Goal: Task Accomplishment & Management: Complete application form

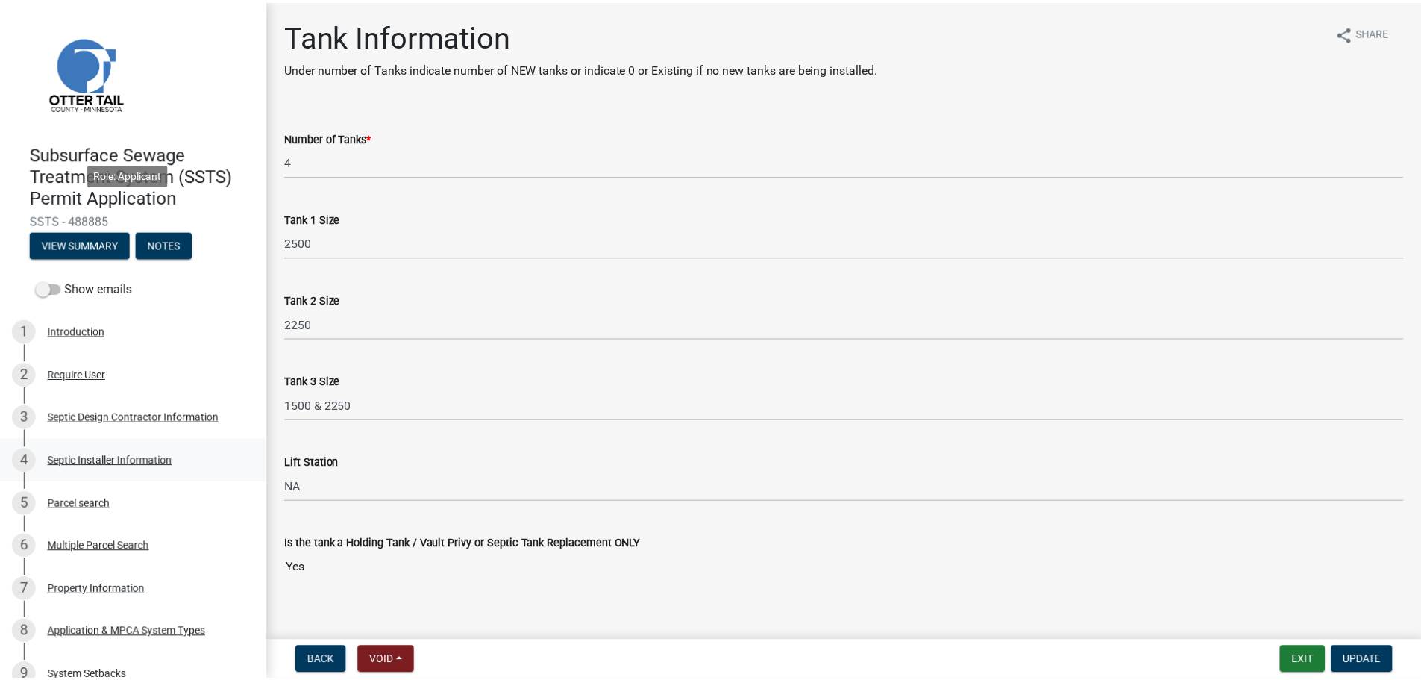
scroll to position [373, 0]
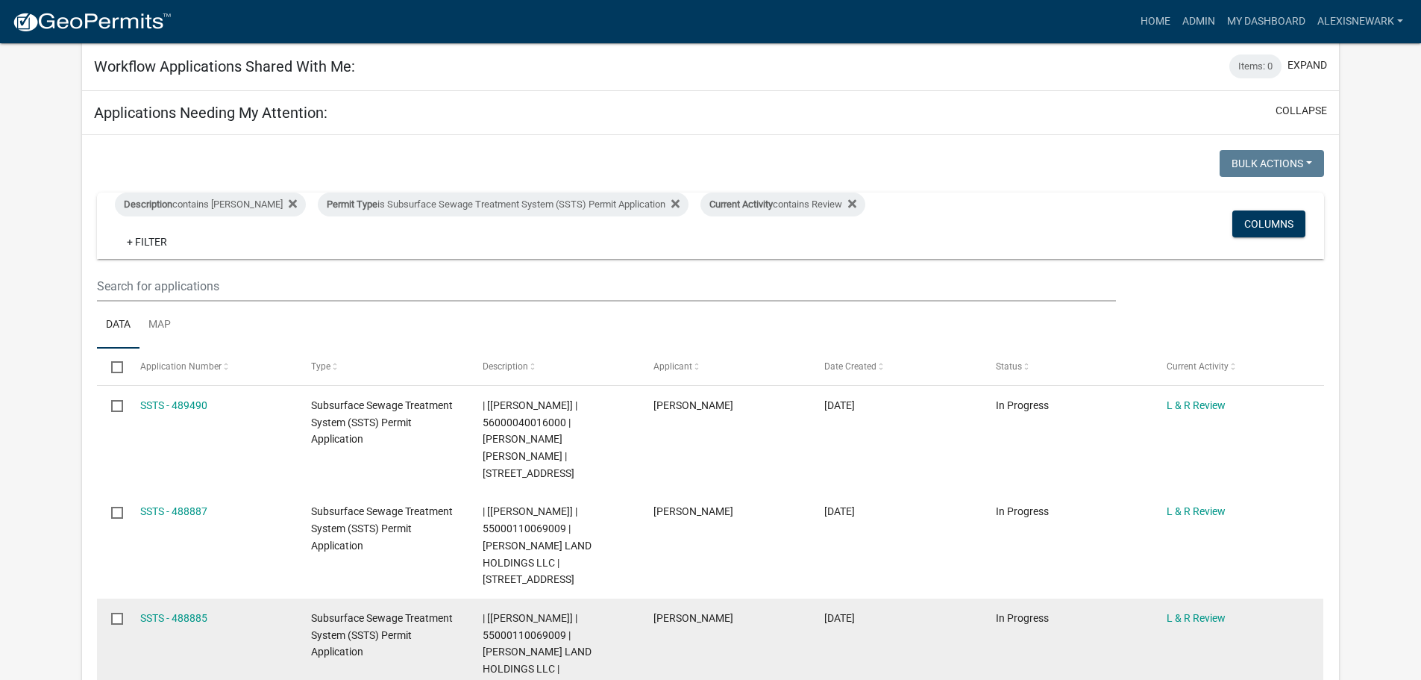
scroll to position [429, 0]
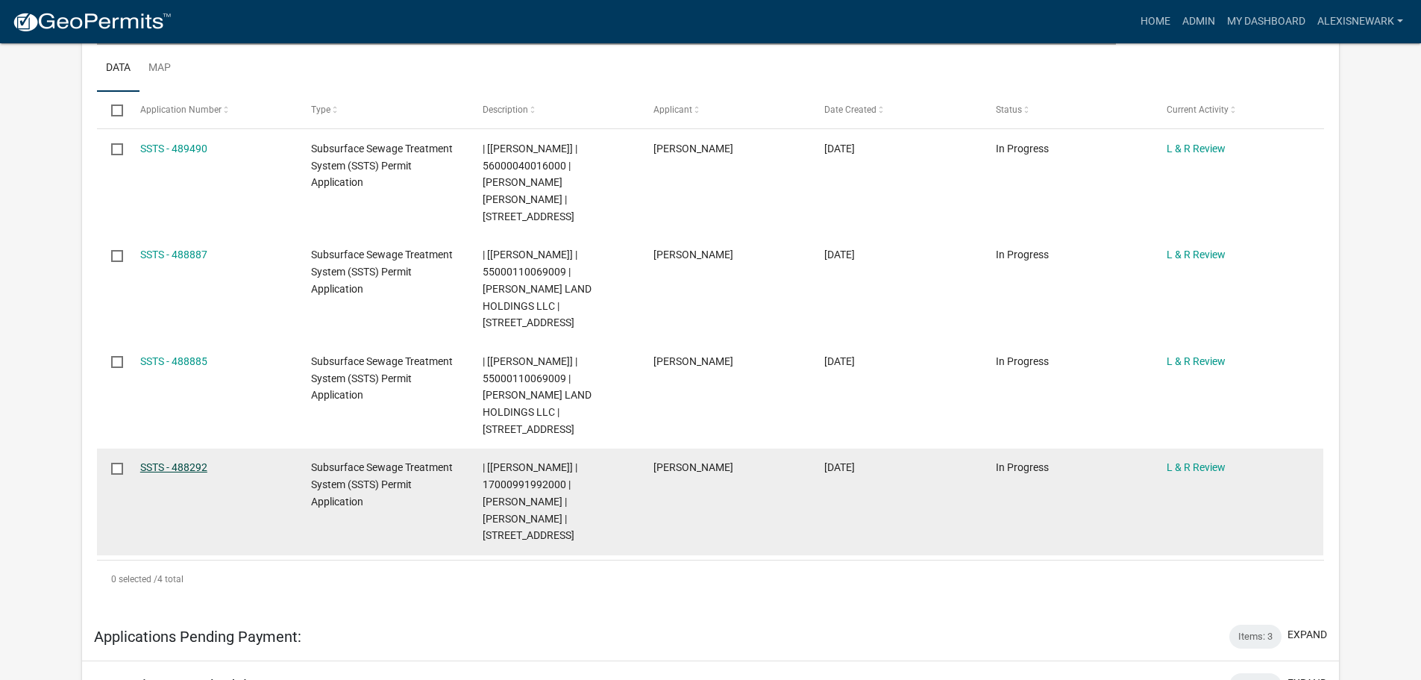
click at [202, 461] on link "SSTS - 488292" at bounding box center [173, 467] width 67 height 12
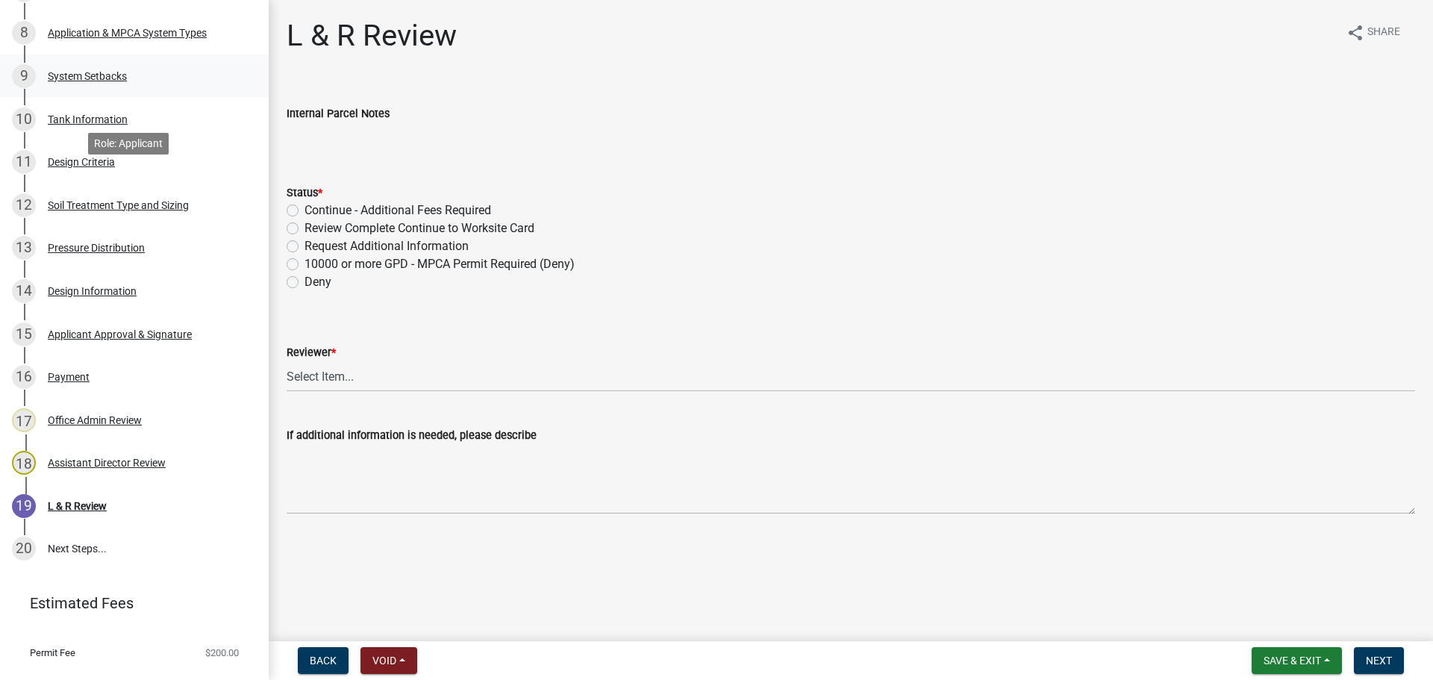
scroll to position [628, 0]
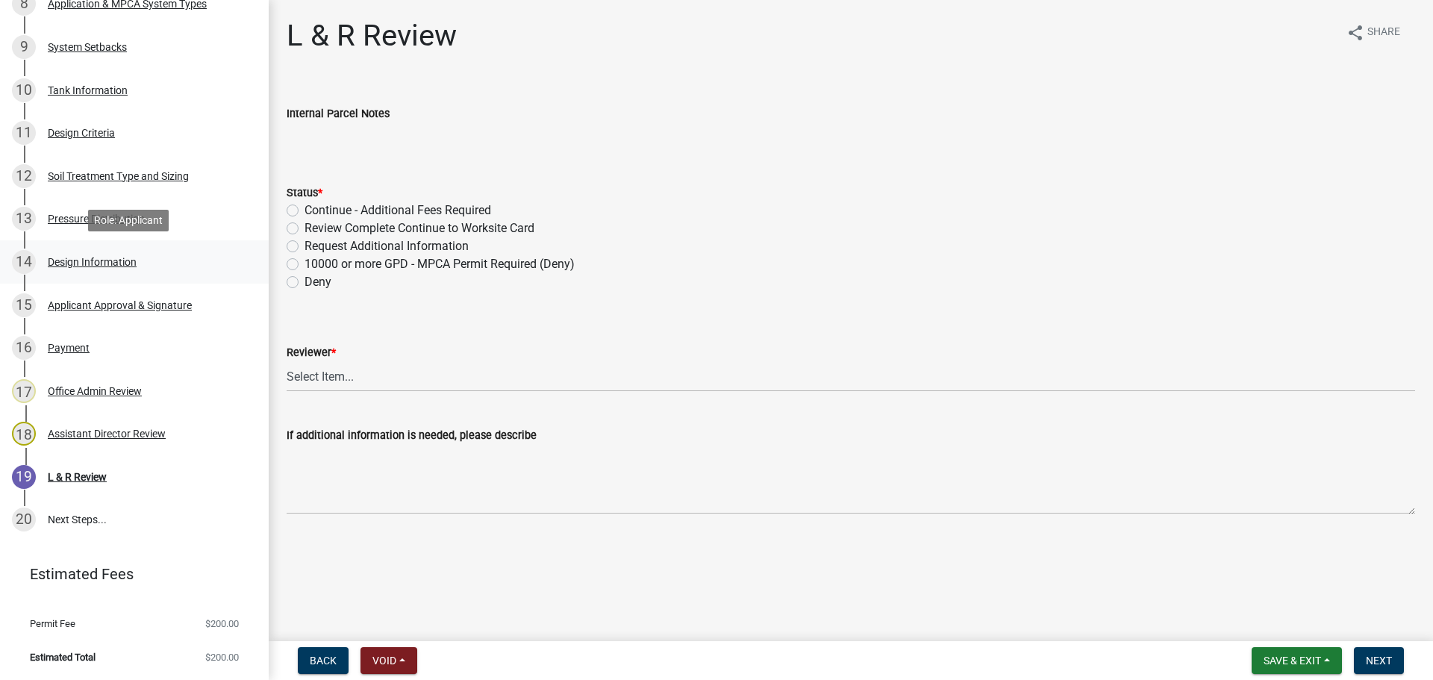
click at [153, 250] on div "14 Design Information" at bounding box center [128, 262] width 233 height 24
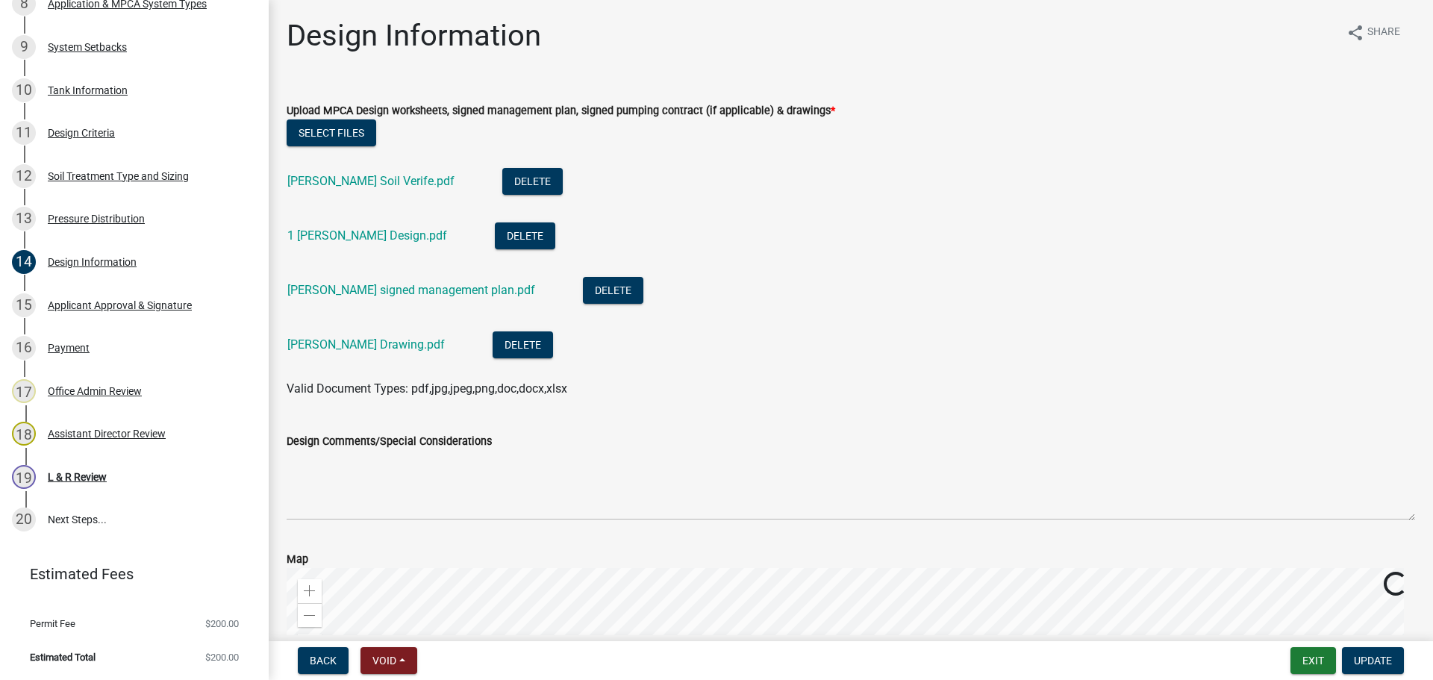
click at [409, 189] on div "[PERSON_NAME] Soil Verife.pdf" at bounding box center [382, 183] width 191 height 31
click at [404, 178] on link "[PERSON_NAME] Soil Verife.pdf" at bounding box center [370, 181] width 167 height 14
click at [402, 345] on link "[PERSON_NAME] Drawing.pdf" at bounding box center [365, 344] width 157 height 14
click at [369, 235] on link "1 [PERSON_NAME] Design.pdf" at bounding box center [367, 235] width 160 height 14
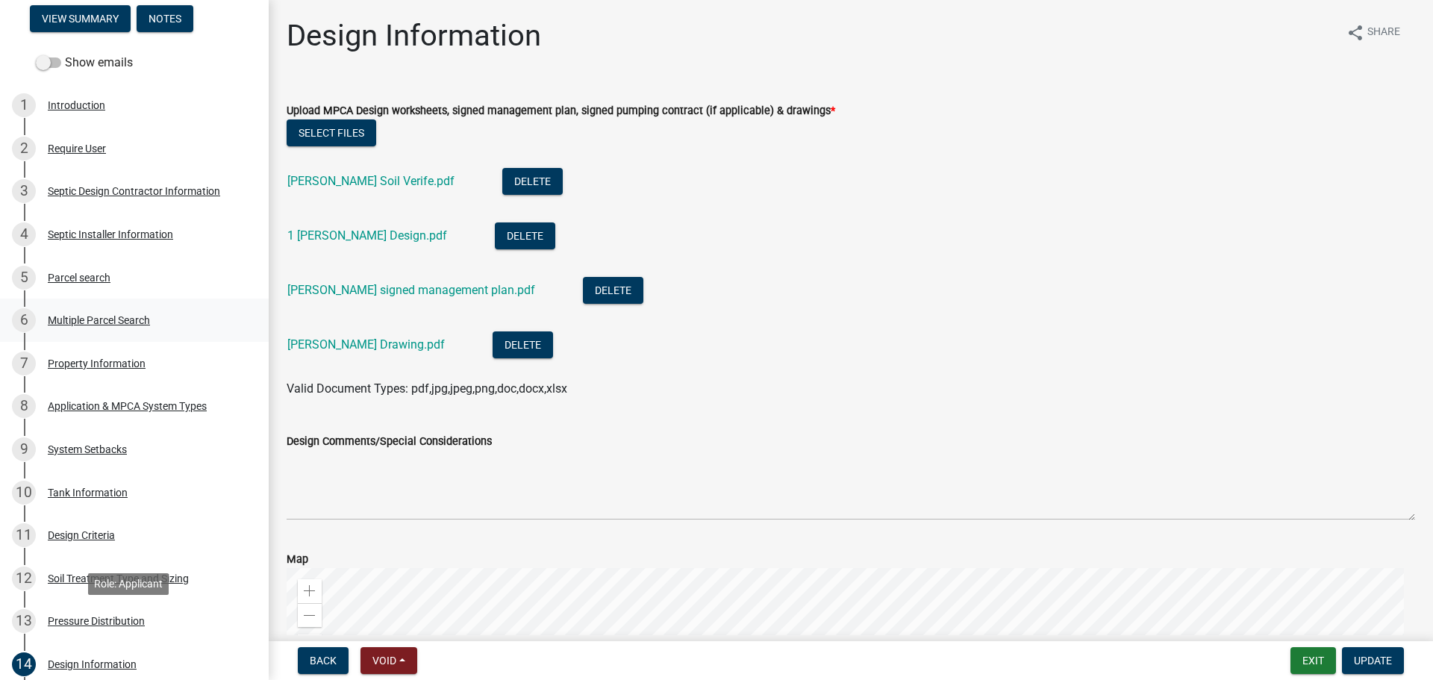
scroll to position [218, 0]
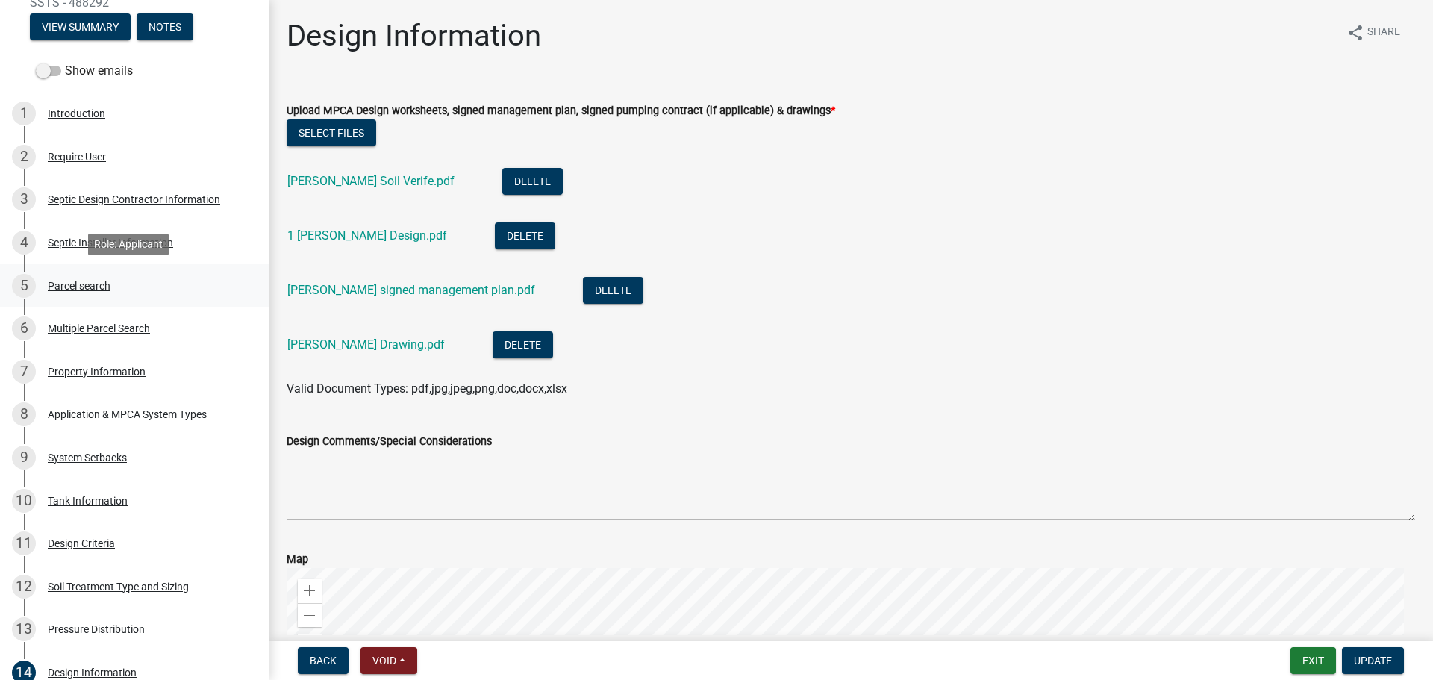
drag, startPoint x: 151, startPoint y: 285, endPoint x: 163, endPoint y: 283, distance: 12.9
click at [153, 284] on div "5 Parcel search" at bounding box center [128, 286] width 233 height 24
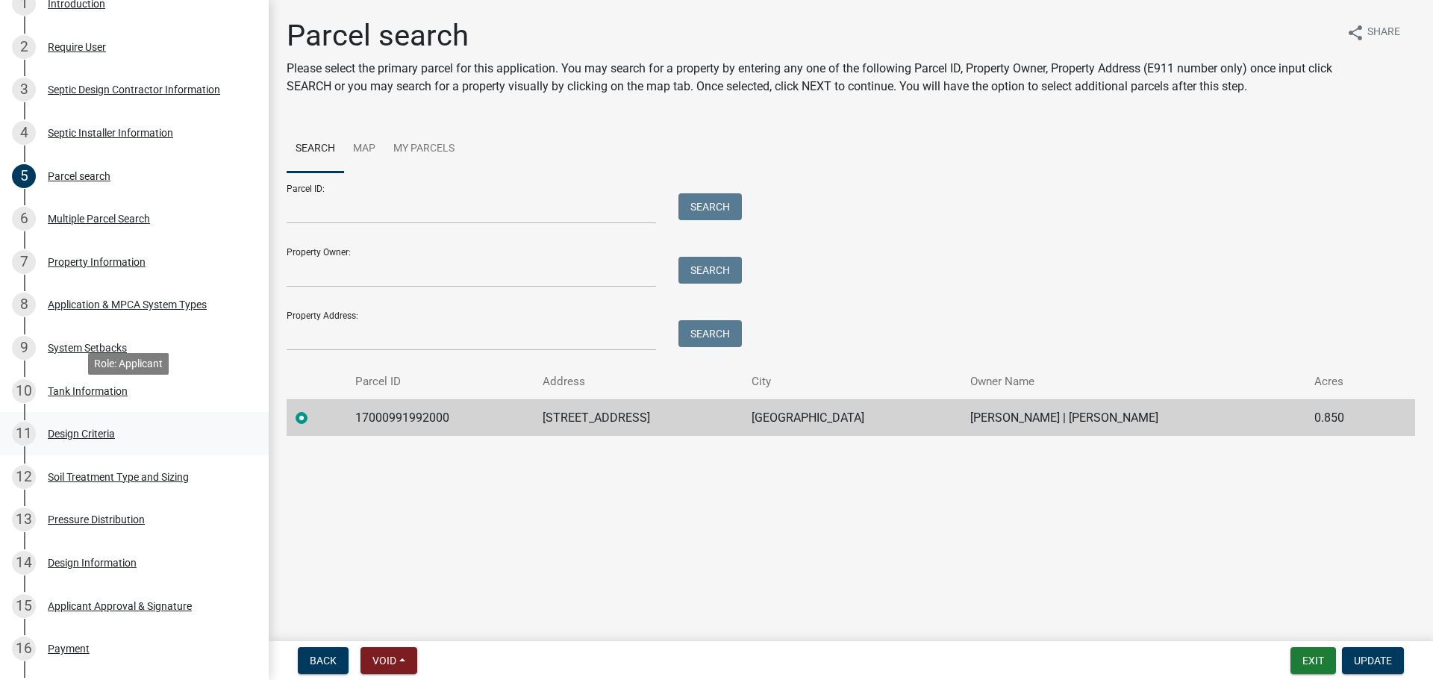
scroll to position [330, 0]
click at [151, 419] on link "11 Design Criteria" at bounding box center [134, 431] width 269 height 43
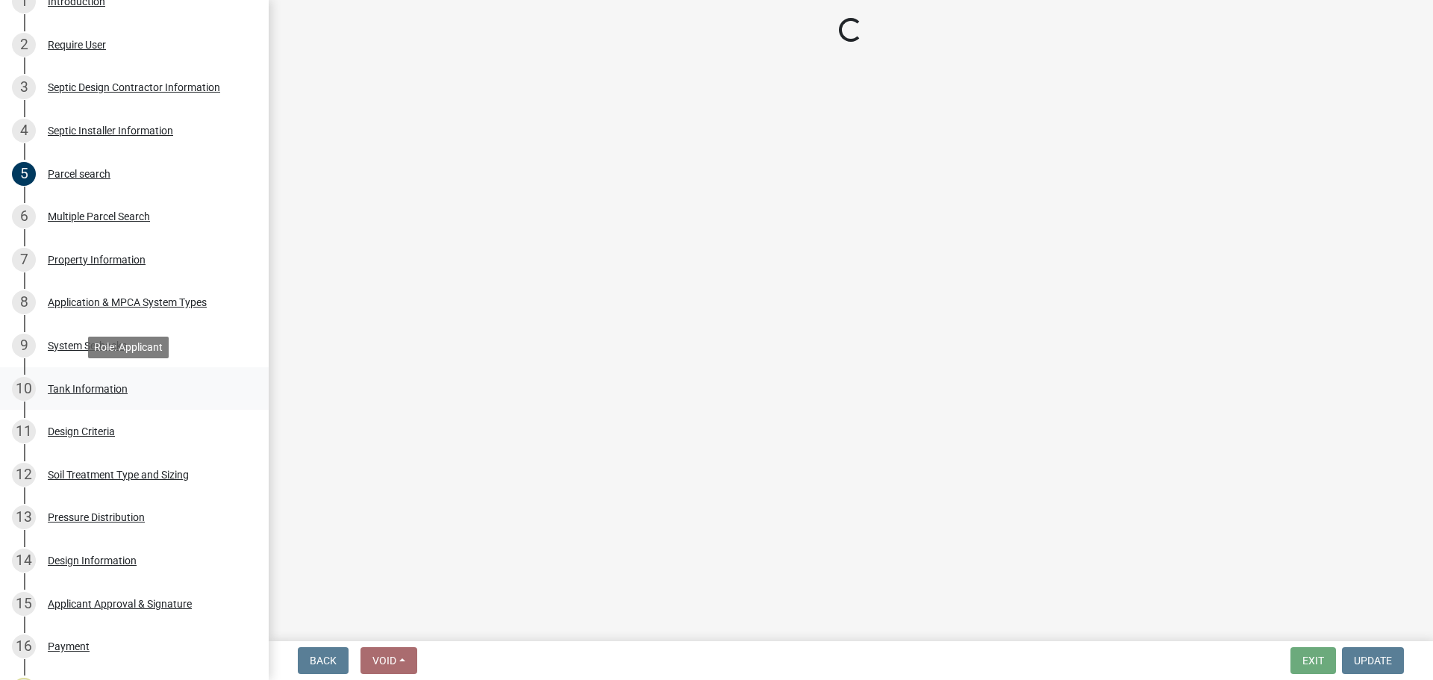
select select "161dc003-2926-44f5-9717-bc9d566eecc1"
select select "3153871a-0646-45c0-8d36-98762e1aaded"
select select "14354fbd-e666-4c9c-b77c-8c181d233a28"
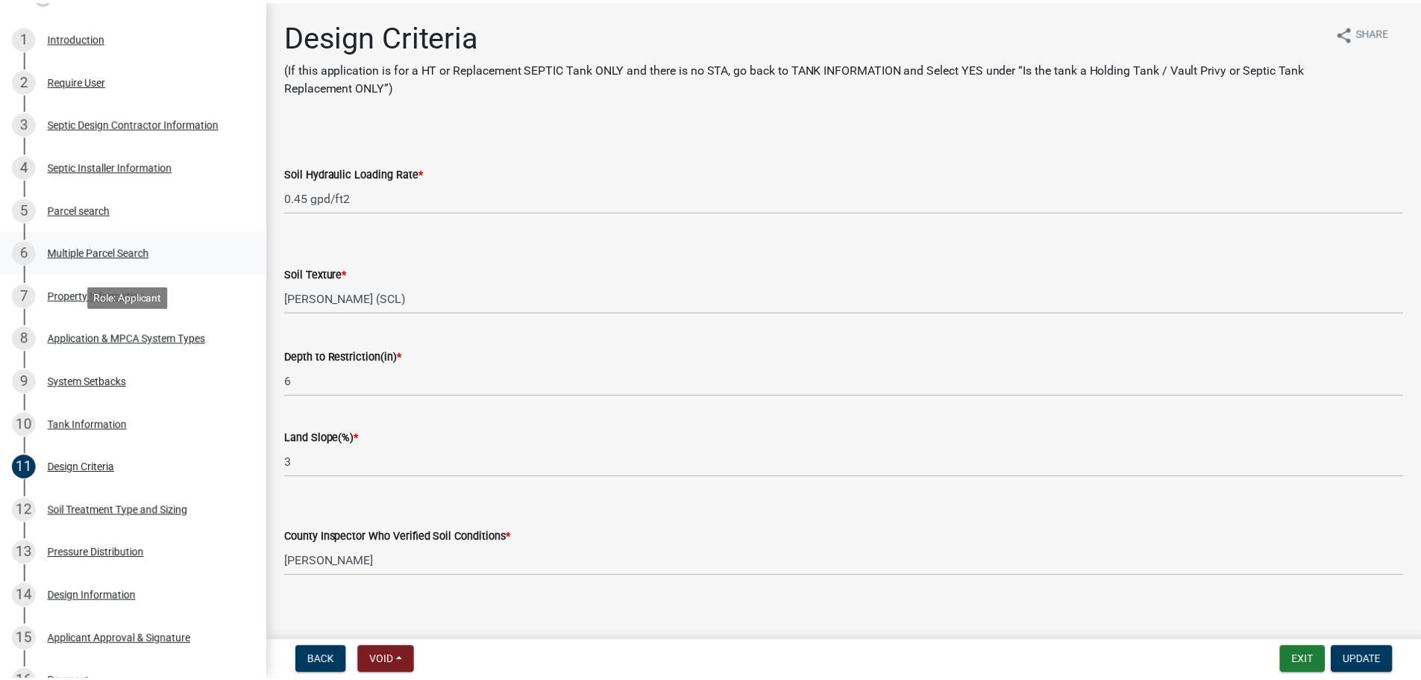
scroll to position [292, 0]
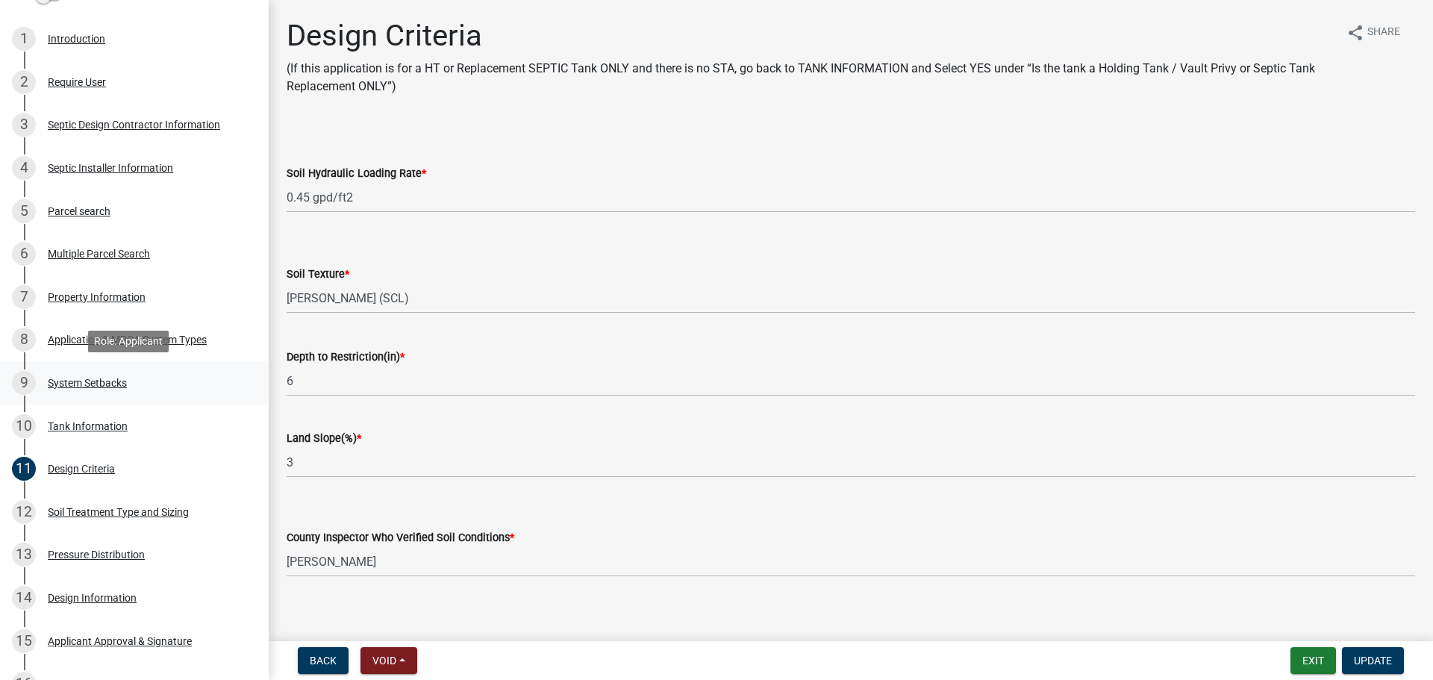
click at [83, 362] on link "9 System Setbacks" at bounding box center [134, 382] width 269 height 43
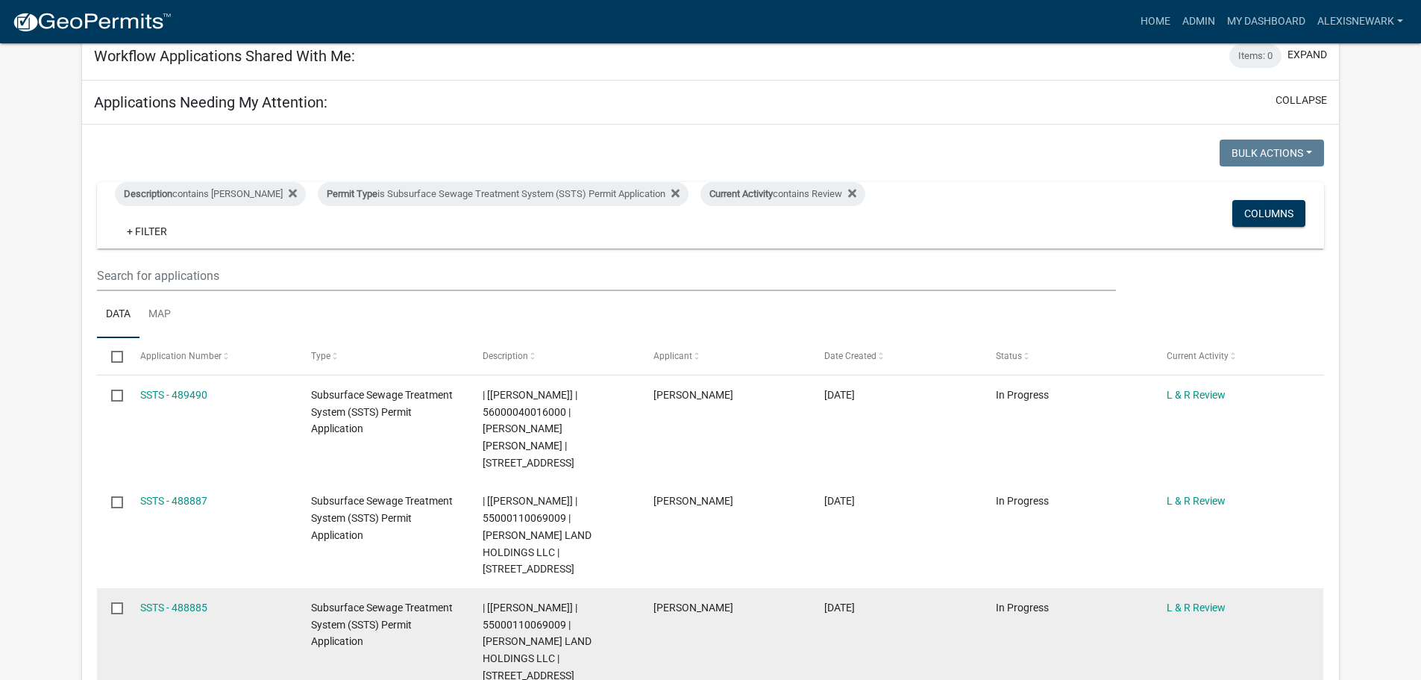
scroll to position [354, 0]
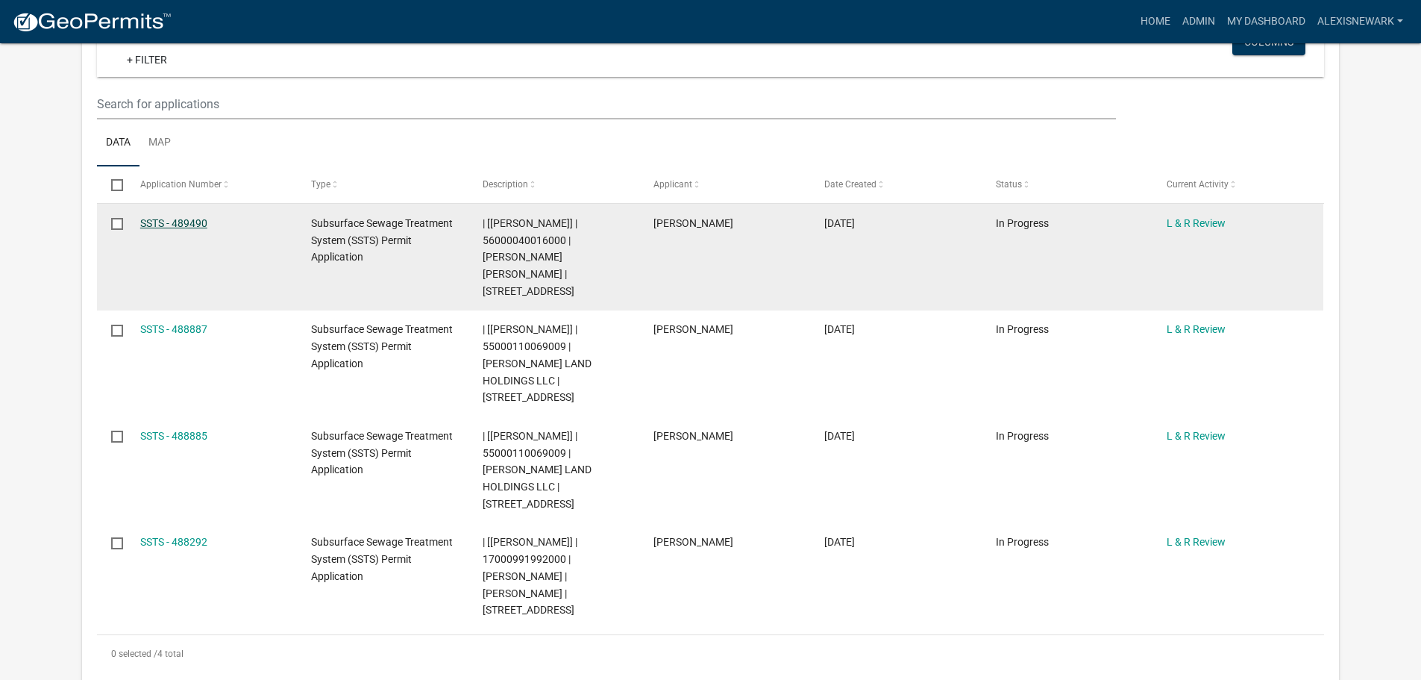
click at [180, 220] on link "SSTS - 489490" at bounding box center [173, 223] width 67 height 12
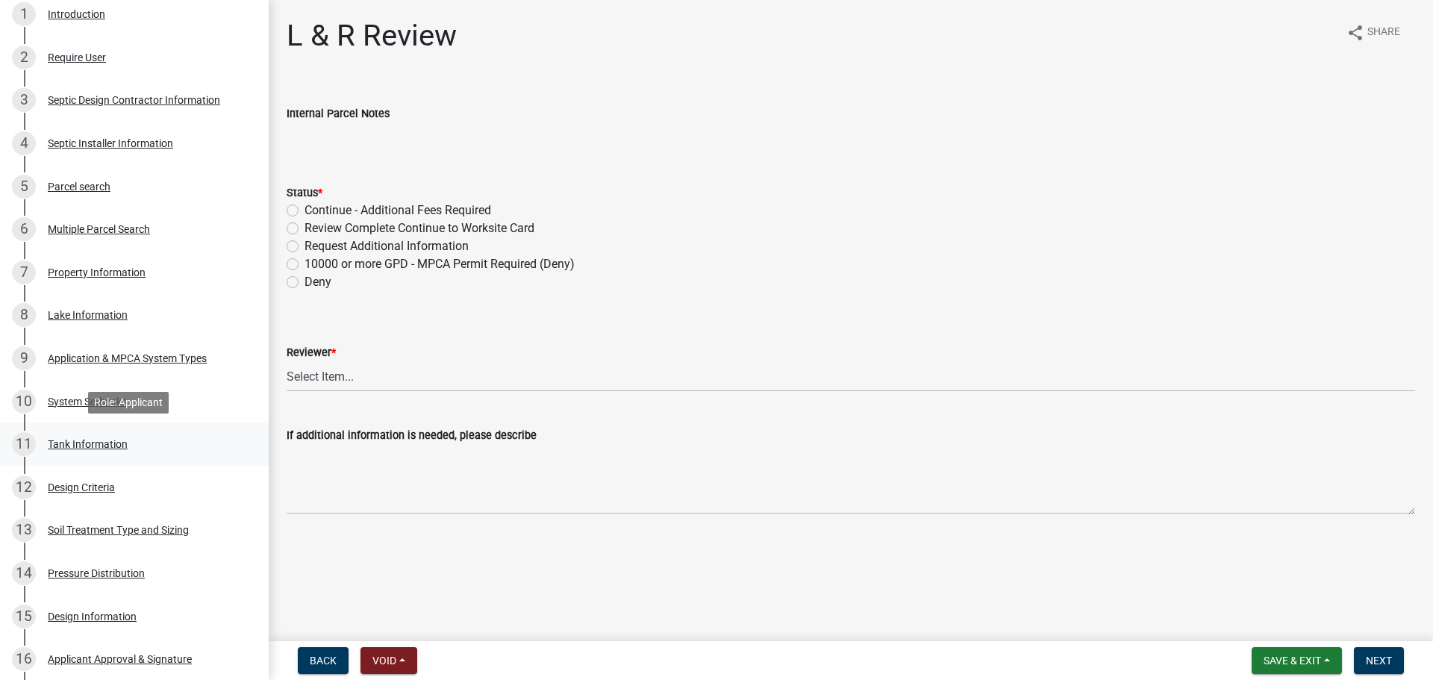
scroll to position [336, 0]
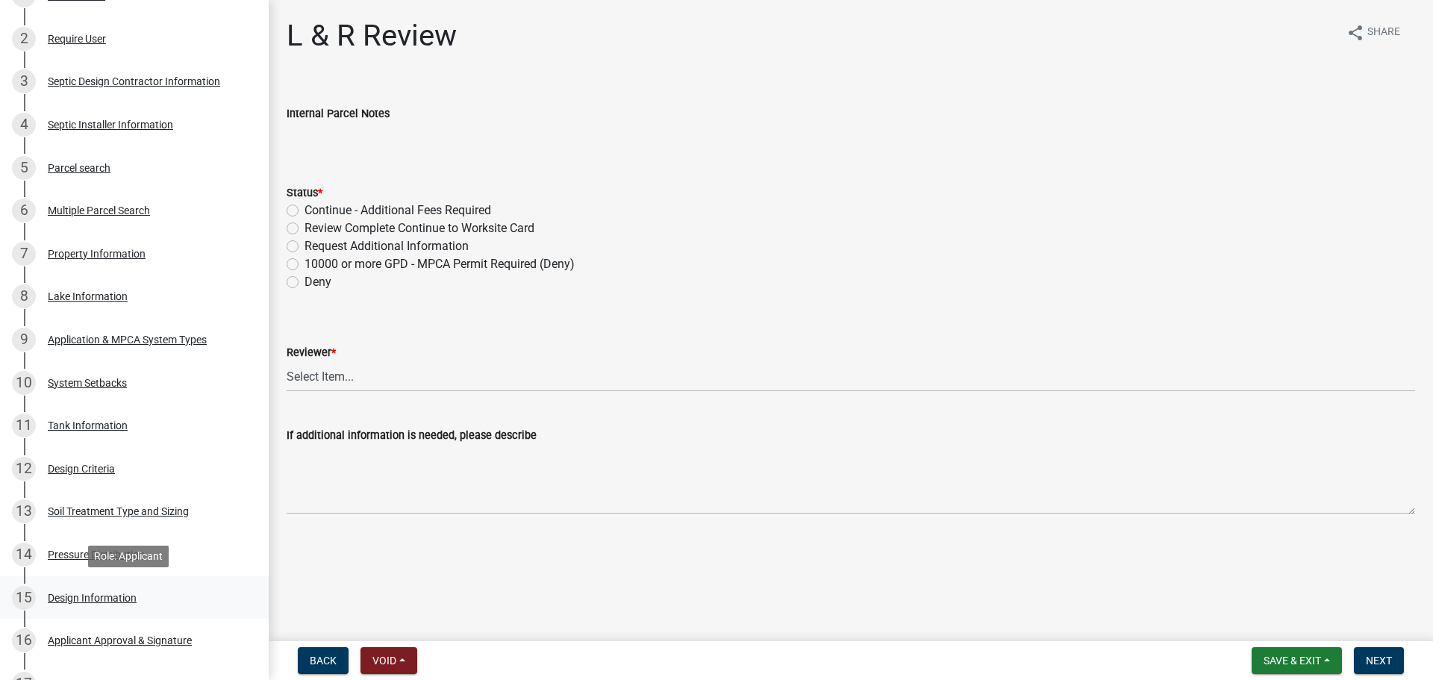
click at [185, 586] on div "15 Design Information" at bounding box center [128, 598] width 233 height 24
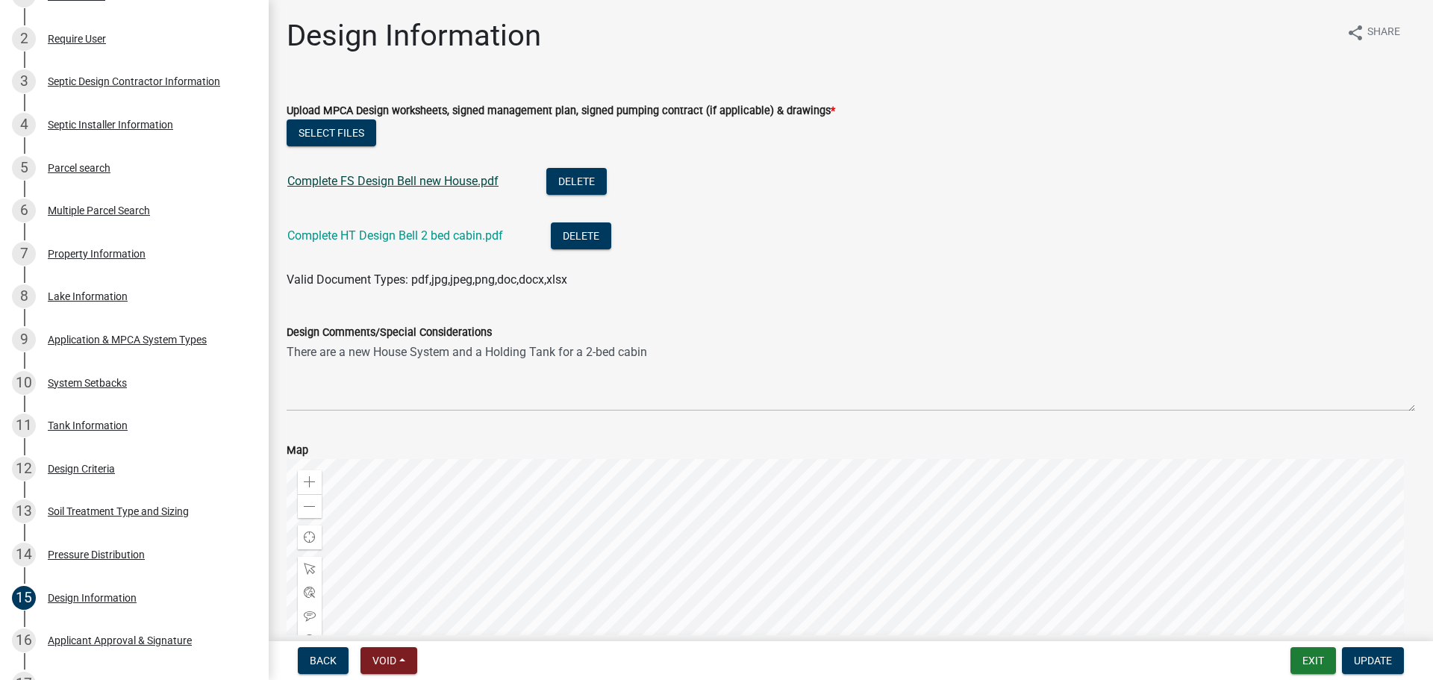
click at [376, 184] on link "Complete FS Design Bell new House.pdf" at bounding box center [392, 181] width 211 height 14
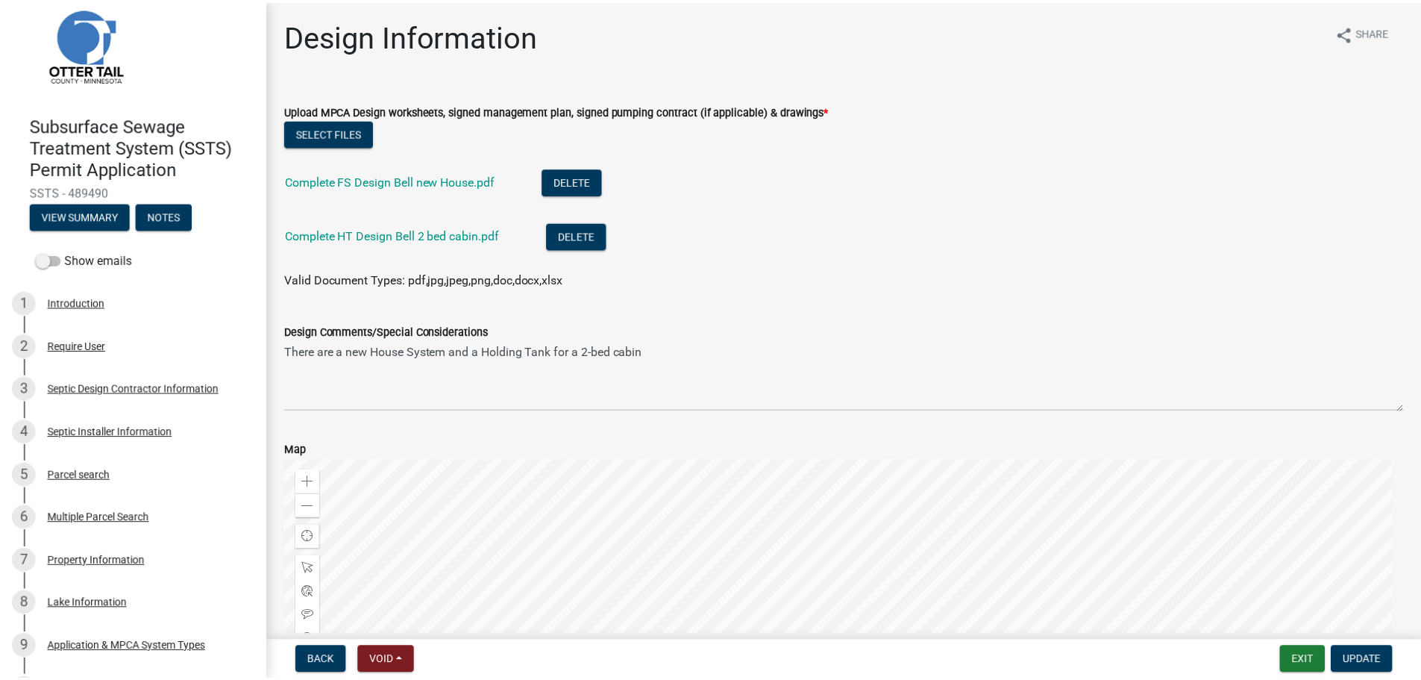
scroll to position [0, 0]
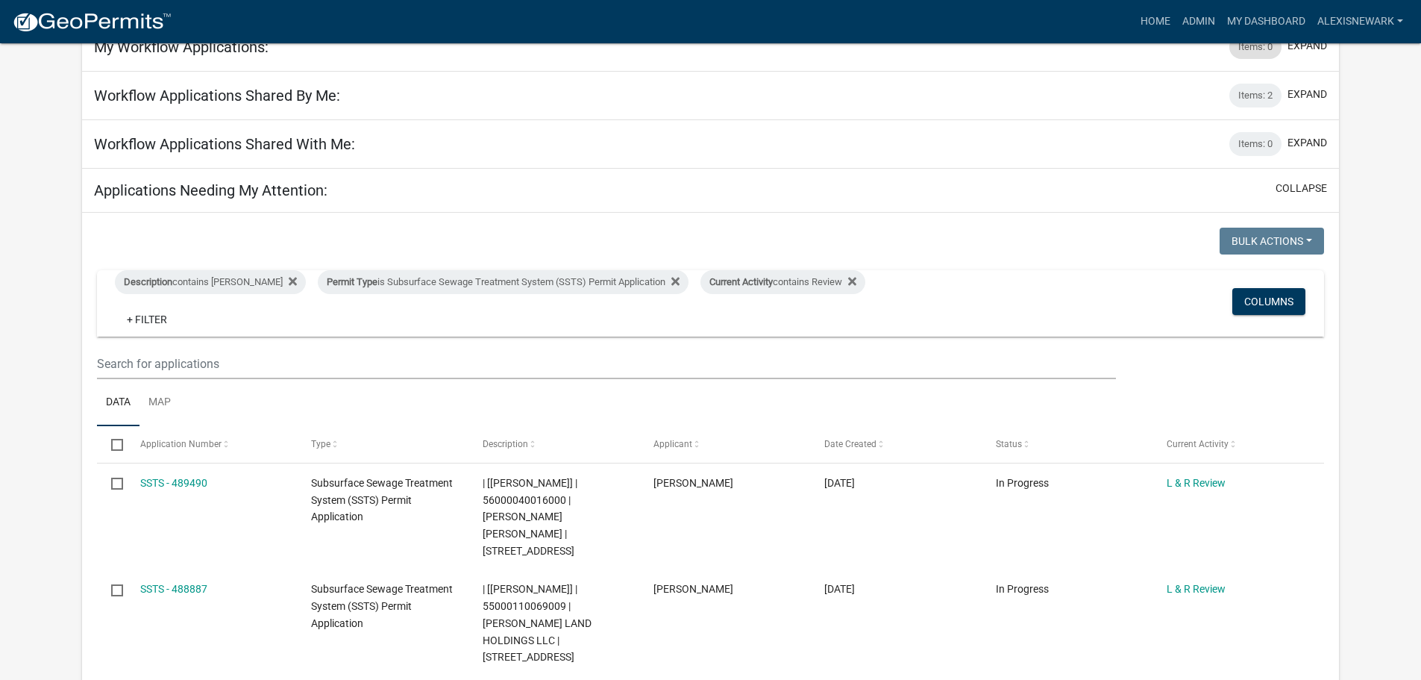
scroll to position [61, 0]
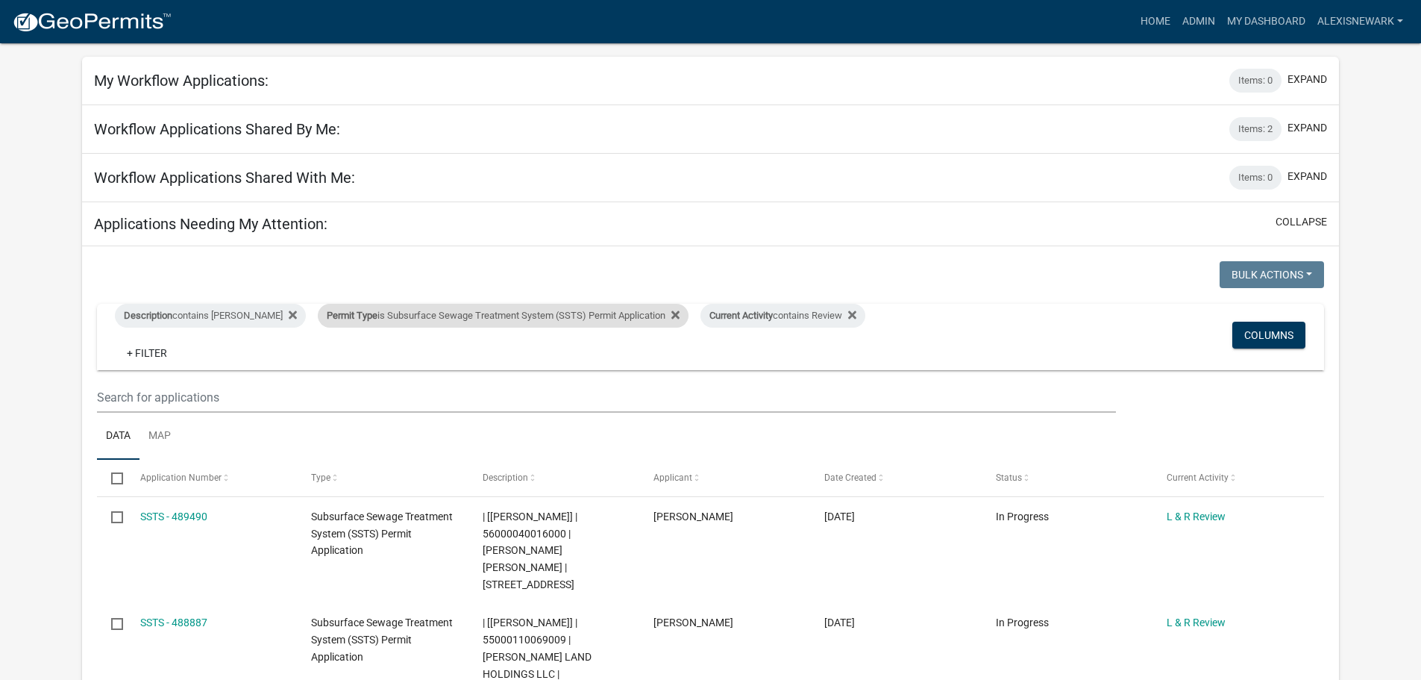
click at [485, 320] on div "Permit Type is Subsurface Sewage Treatment System (SSTS) Permit Application" at bounding box center [503, 316] width 371 height 24
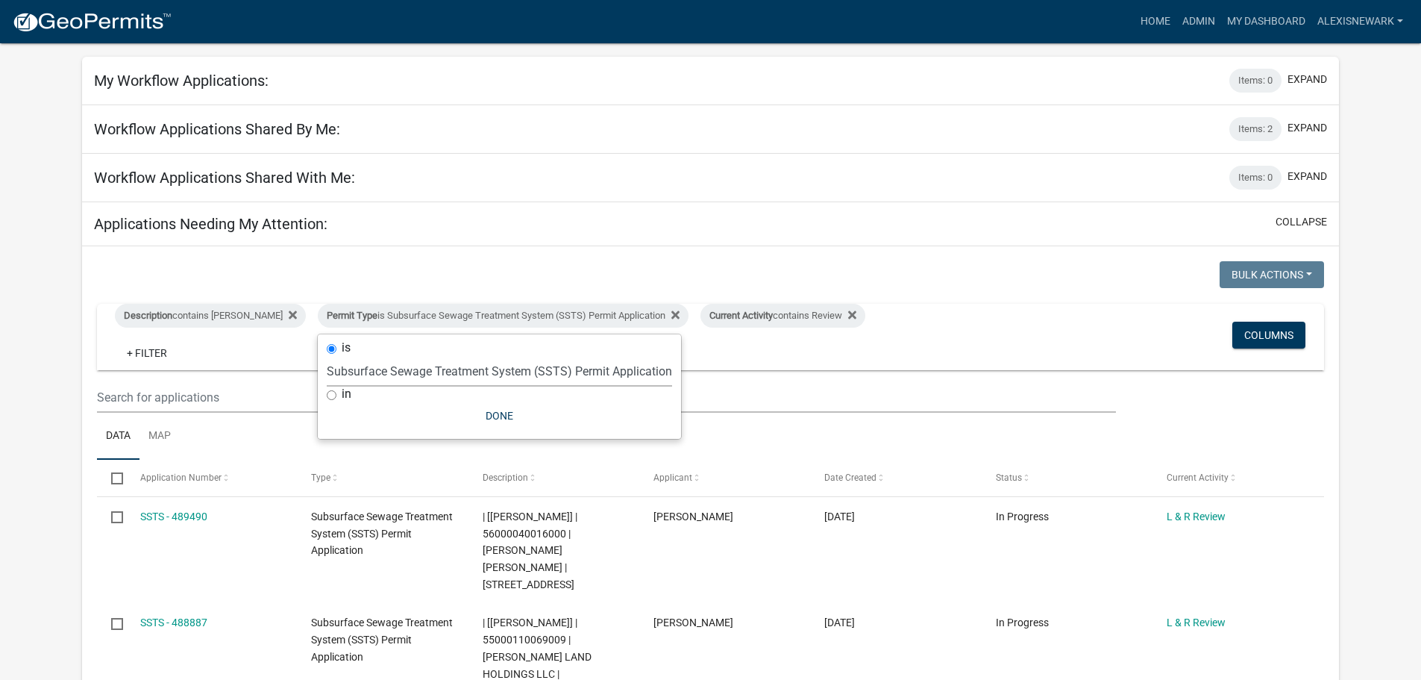
click at [481, 370] on select "Select an option Building Contractor / Excavators (Registration) Building Contr…" at bounding box center [499, 371] width 345 height 31
select select "79d4bf26-a84c-4898-8d16-9ebea2345fb4"
click at [327, 367] on select "Select an option Building Contractor / Excavators (Registration) Building Contr…" at bounding box center [499, 371] width 345 height 31
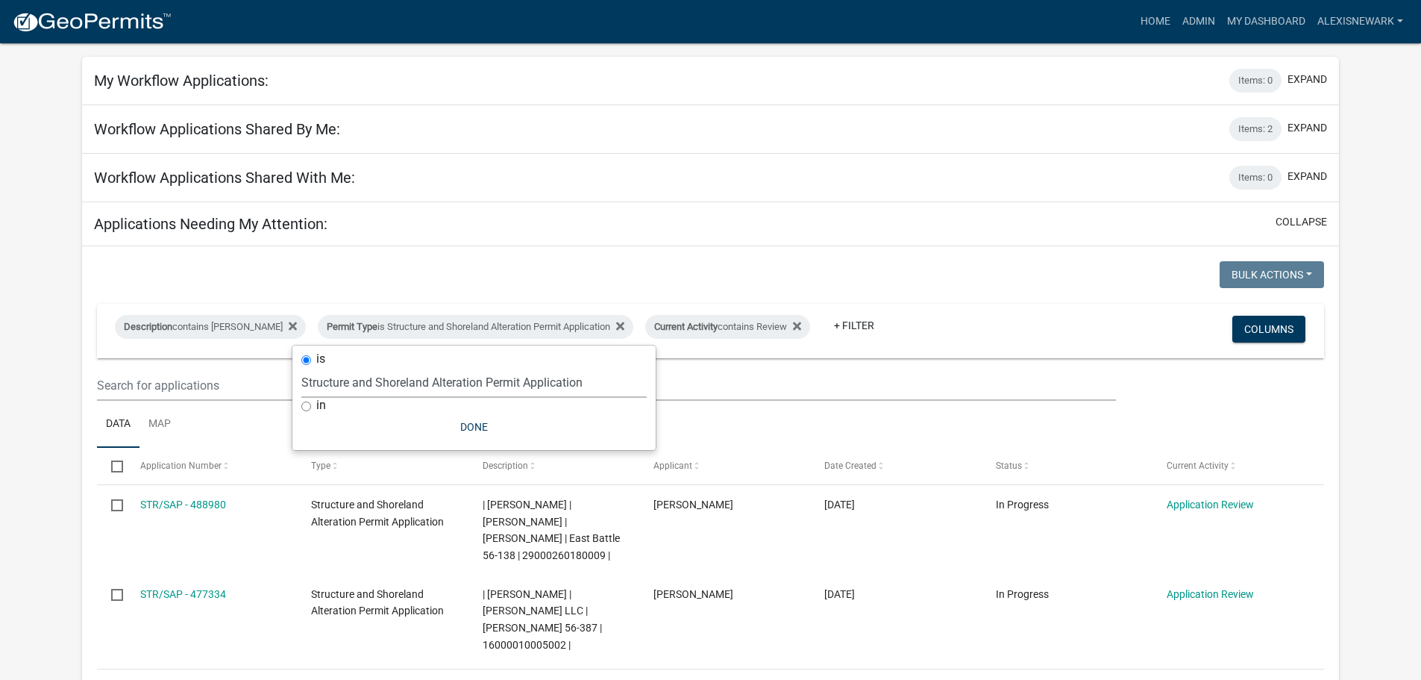
click at [1392, 440] on app-user-applications "more_horiz Home Admin My Dashboard alexisnewark Admin Account Logout My Dashboa…" at bounding box center [710, 521] width 1421 height 1079
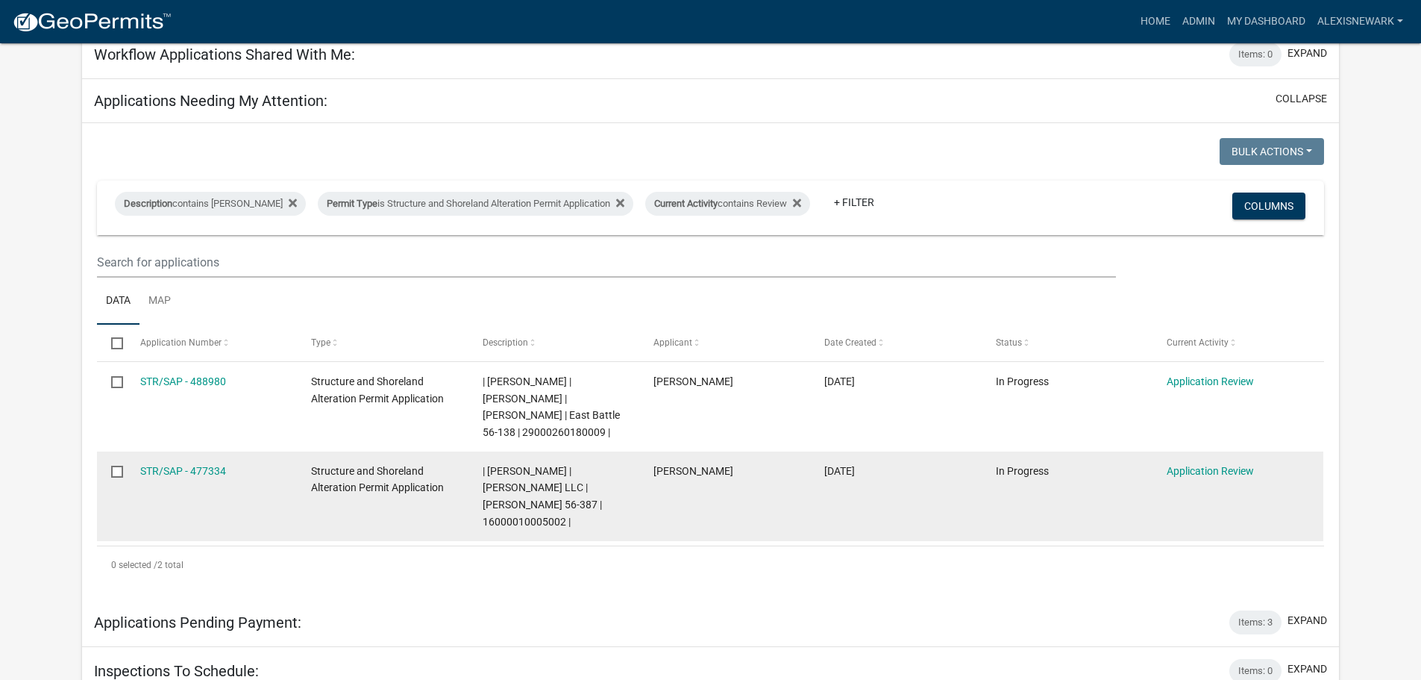
scroll to position [248, 0]
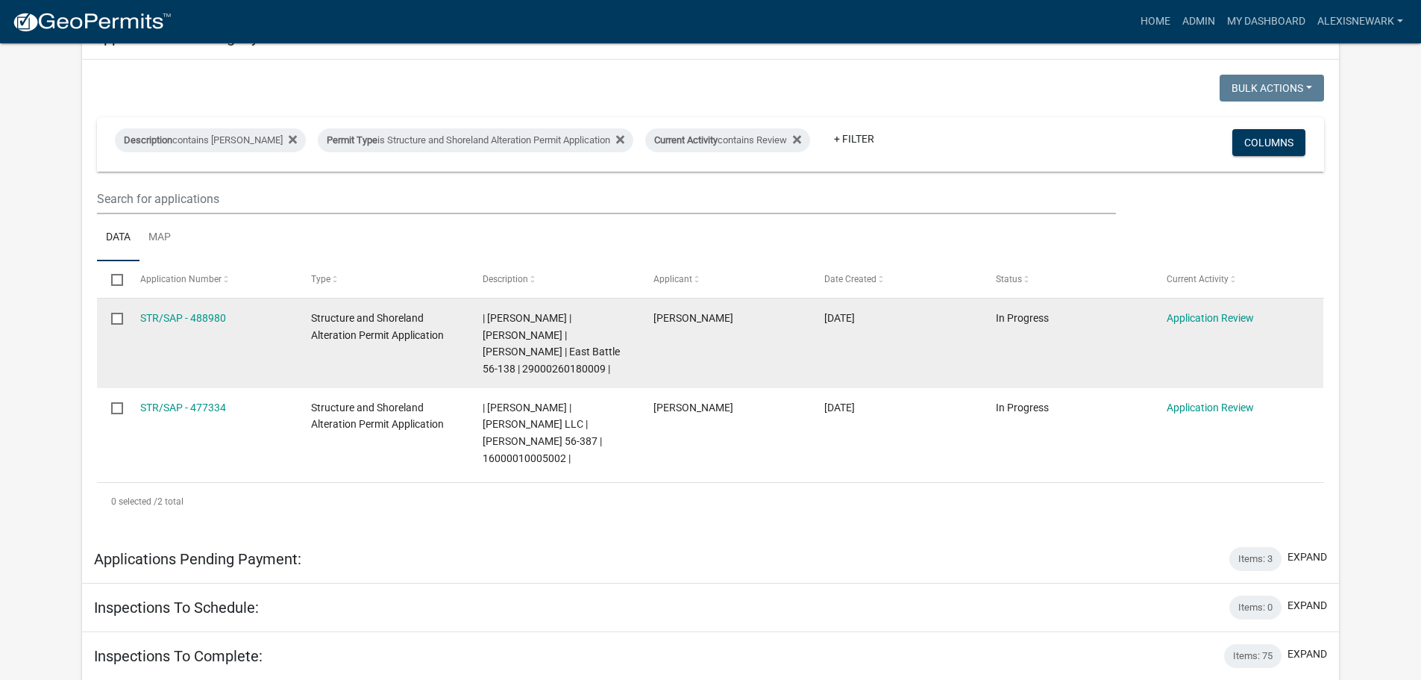
click at [564, 372] on span "| [PERSON_NAME] | [PERSON_NAME] | [PERSON_NAME] | East Battle 56-138 | 29000260…" at bounding box center [551, 343] width 137 height 63
copy span "29000260180009"
click at [575, 369] on span "| [PERSON_NAME] | [PERSON_NAME] | [PERSON_NAME] | East Battle 56-138 | 29000260…" at bounding box center [551, 343] width 137 height 63
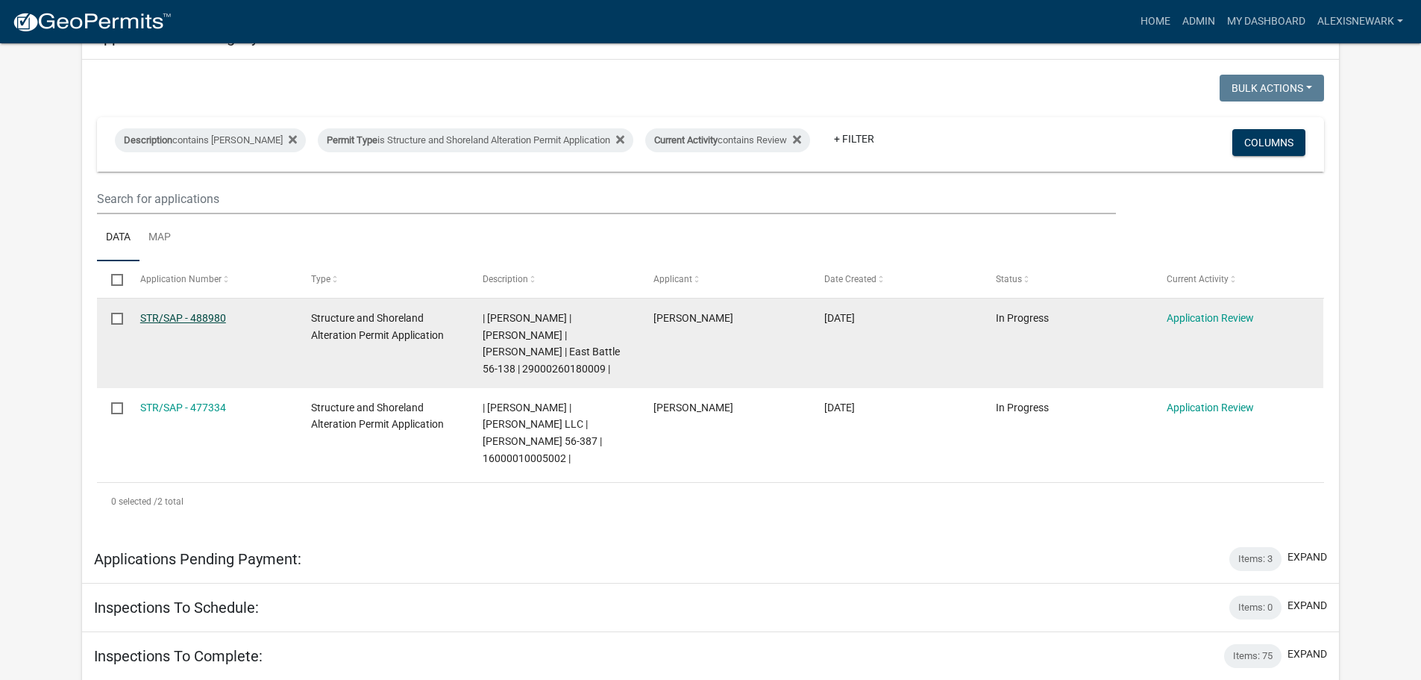
click at [149, 313] on link "STR/SAP - 488980" at bounding box center [183, 318] width 86 height 12
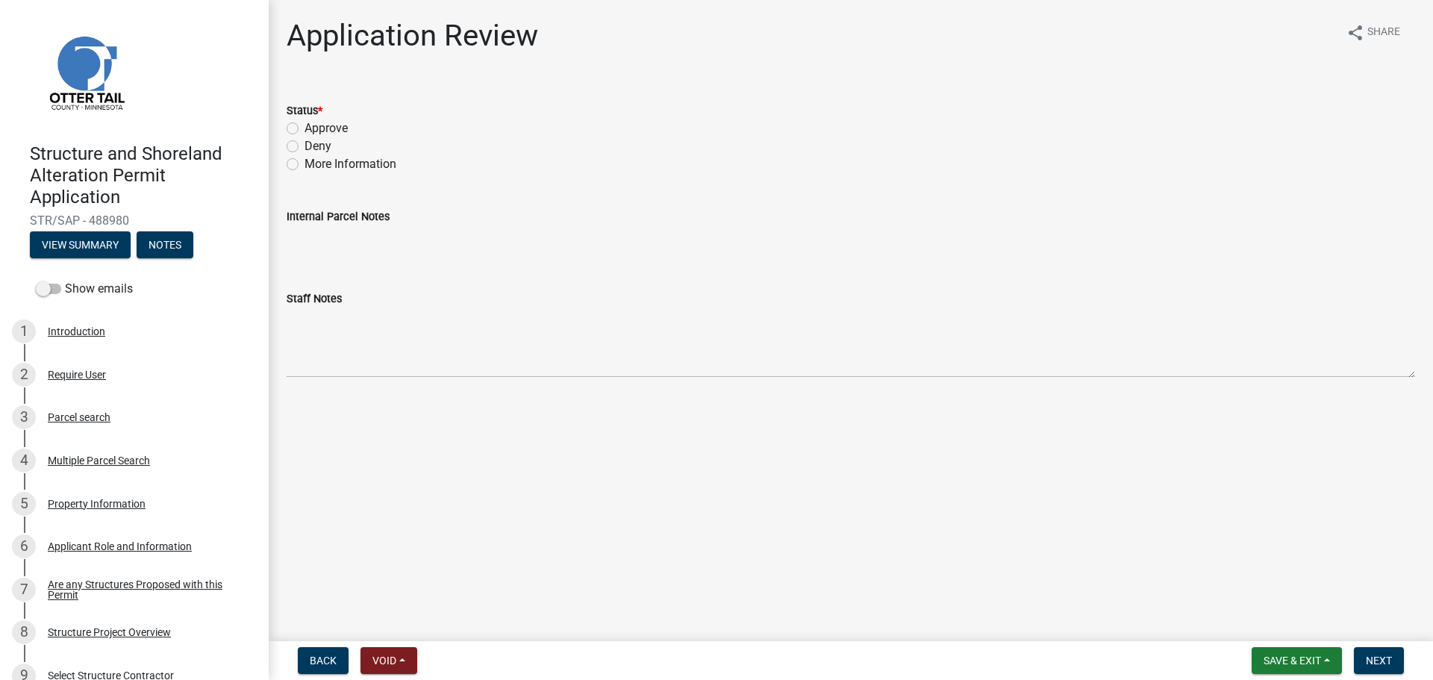
click at [304, 132] on label "Approve" at bounding box center [325, 128] width 43 height 18
click at [304, 129] on input "Approve" at bounding box center [309, 124] width 10 height 10
radio input "true"
click at [1375, 651] on button "Next" at bounding box center [1379, 660] width 50 height 27
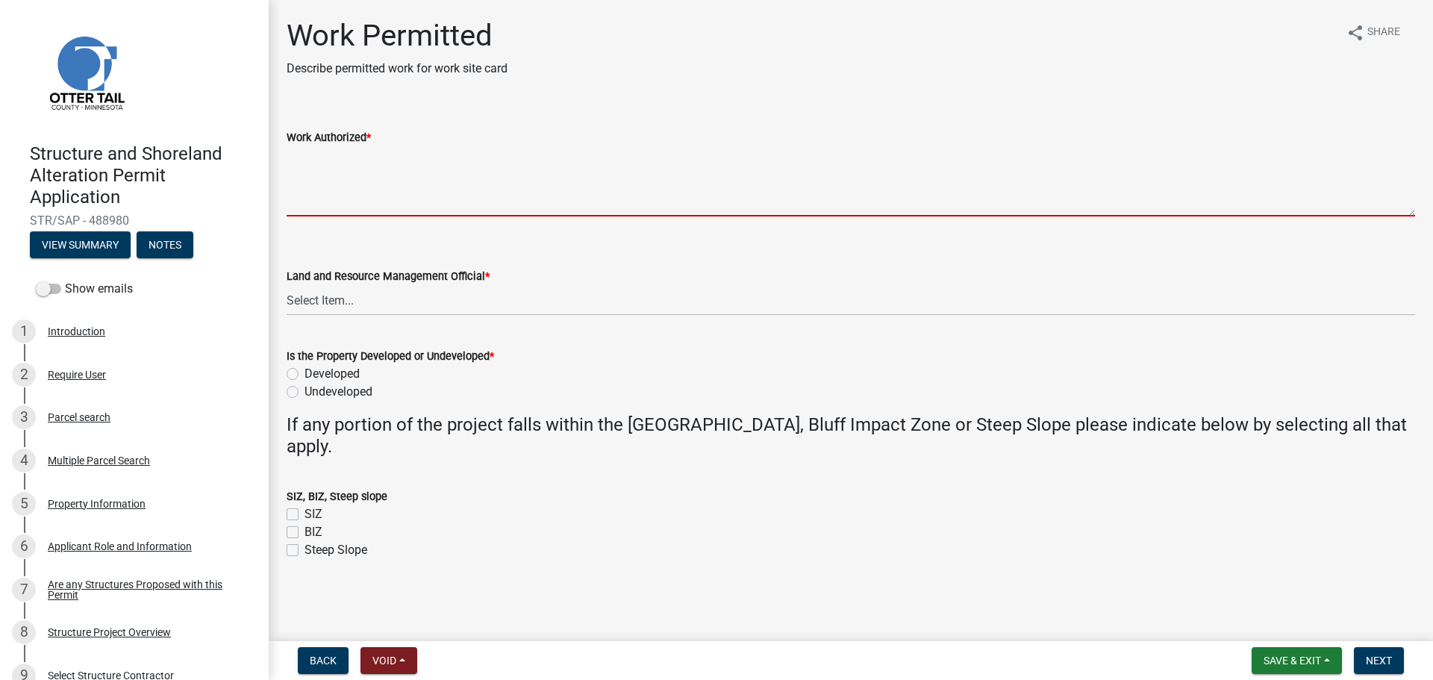
click at [376, 174] on textarea "Work Authorized *" at bounding box center [851, 181] width 1128 height 70
paste textarea "Strip topsoil and level LxW area to prep building site. Construct LxW storage s…"
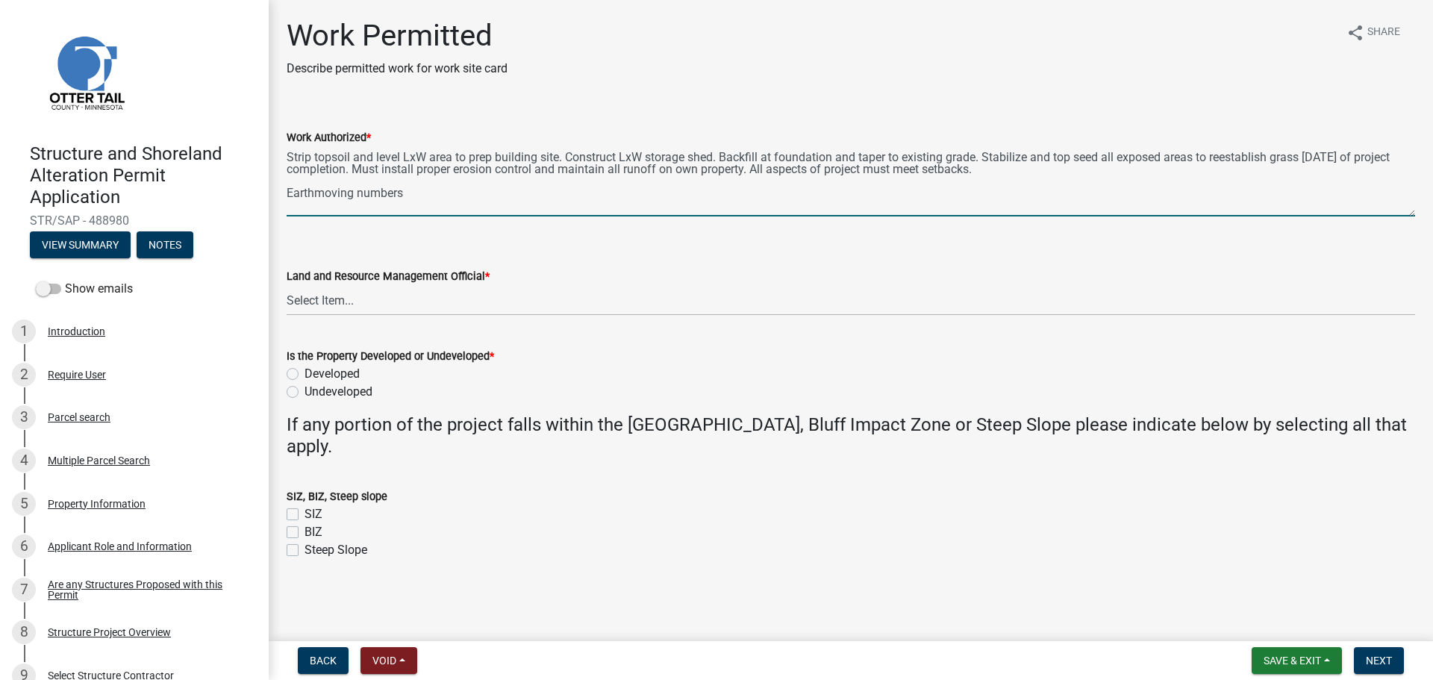
click at [405, 156] on textarea "Strip topsoil and level LxW area to prep building site. Construct LxW storage s…" at bounding box center [851, 181] width 1128 height 70
click at [410, 162] on textarea "Strip topsoil and level LxW area to prep building site. Construct LxW storage s…" at bounding box center [851, 181] width 1128 height 70
click at [669, 150] on textarea "Strip topsoil and level 26 ft x 16 ft area to prep building site. Construct LxW…" at bounding box center [851, 181] width 1128 height 70
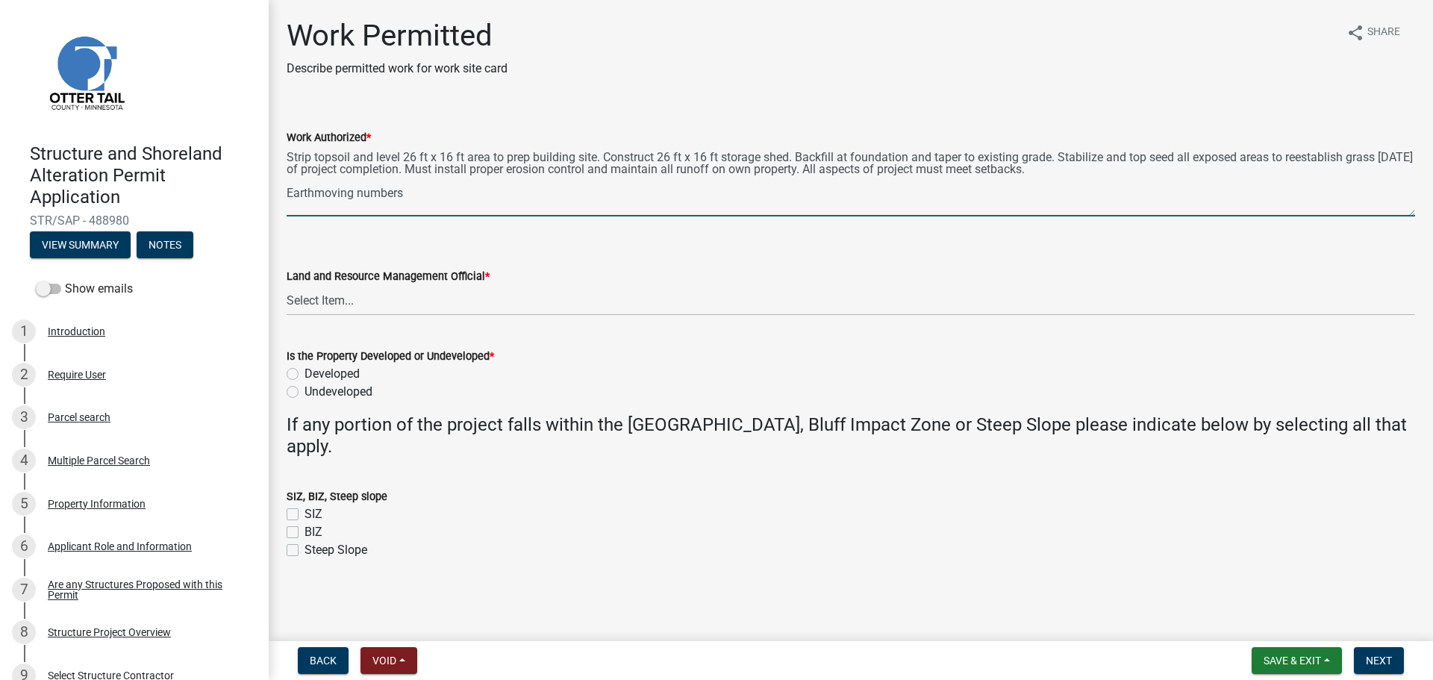
click at [780, 157] on textarea "Strip topsoil and level 26 ft x 16 ft area to prep building site. Construct 26 …" at bounding box center [851, 181] width 1128 height 70
click at [556, 205] on textarea "Strip topsoil and level 26 ft x 16 ft area to prep building site. Construct 26 …" at bounding box center [851, 181] width 1128 height 70
click at [610, 207] on textarea "Strip topsoil and level 26 ft x 16 ft area to prep building site. Construct 26 …" at bounding box center [851, 181] width 1128 height 70
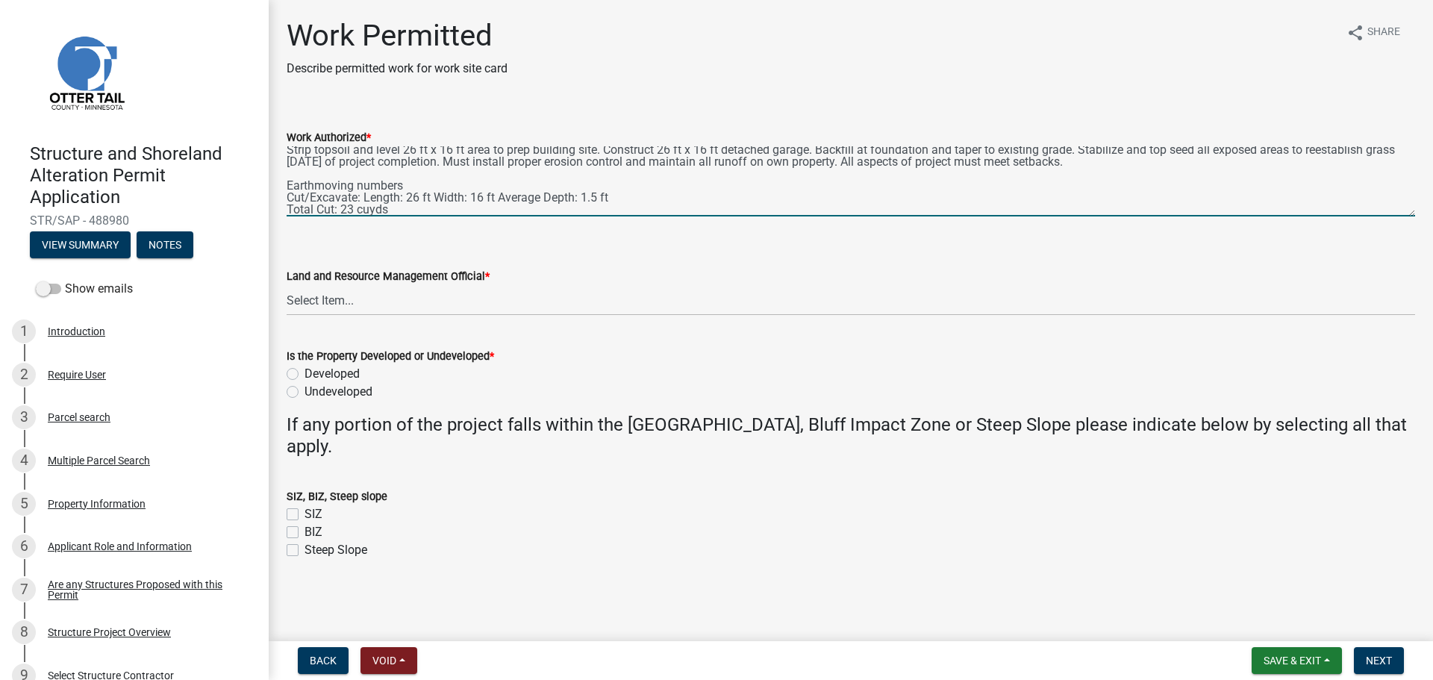
click at [606, 204] on textarea "Strip topsoil and level 26 ft x 16 ft area to prep building site. Construct 26 …" at bounding box center [851, 181] width 1128 height 70
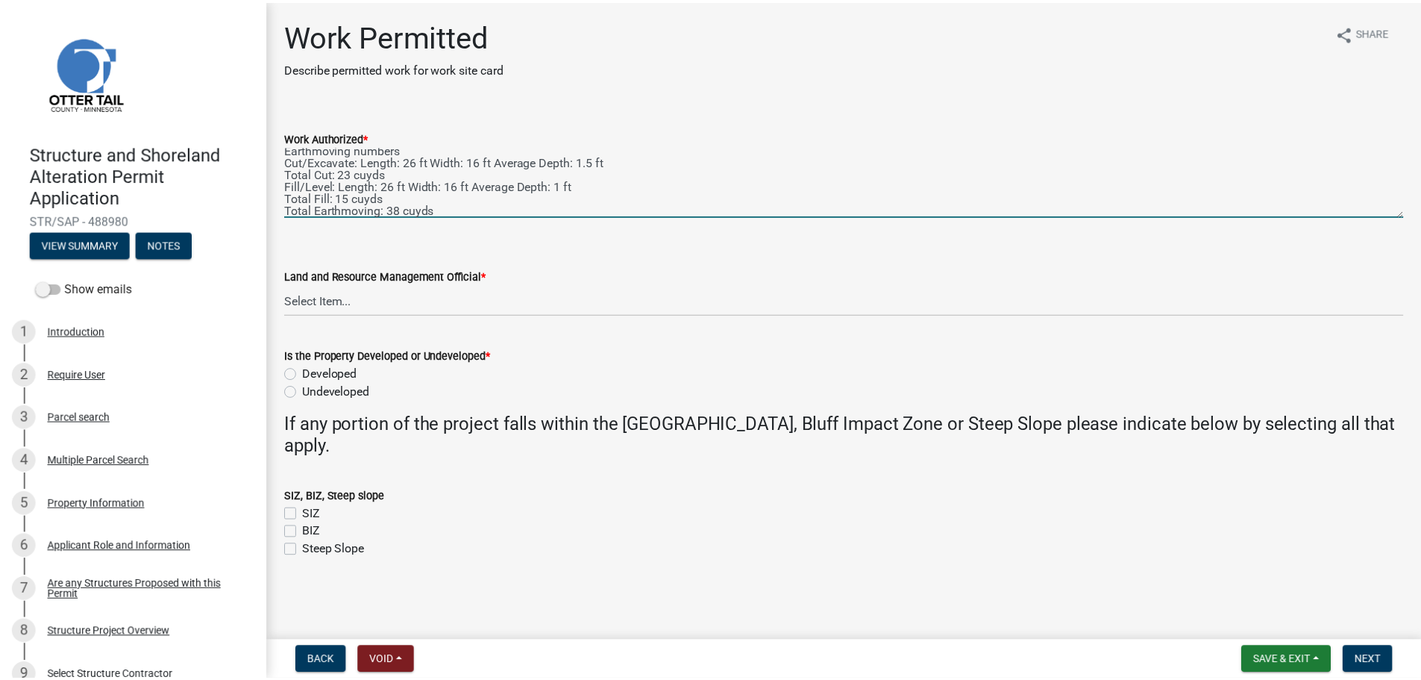
scroll to position [0, 0]
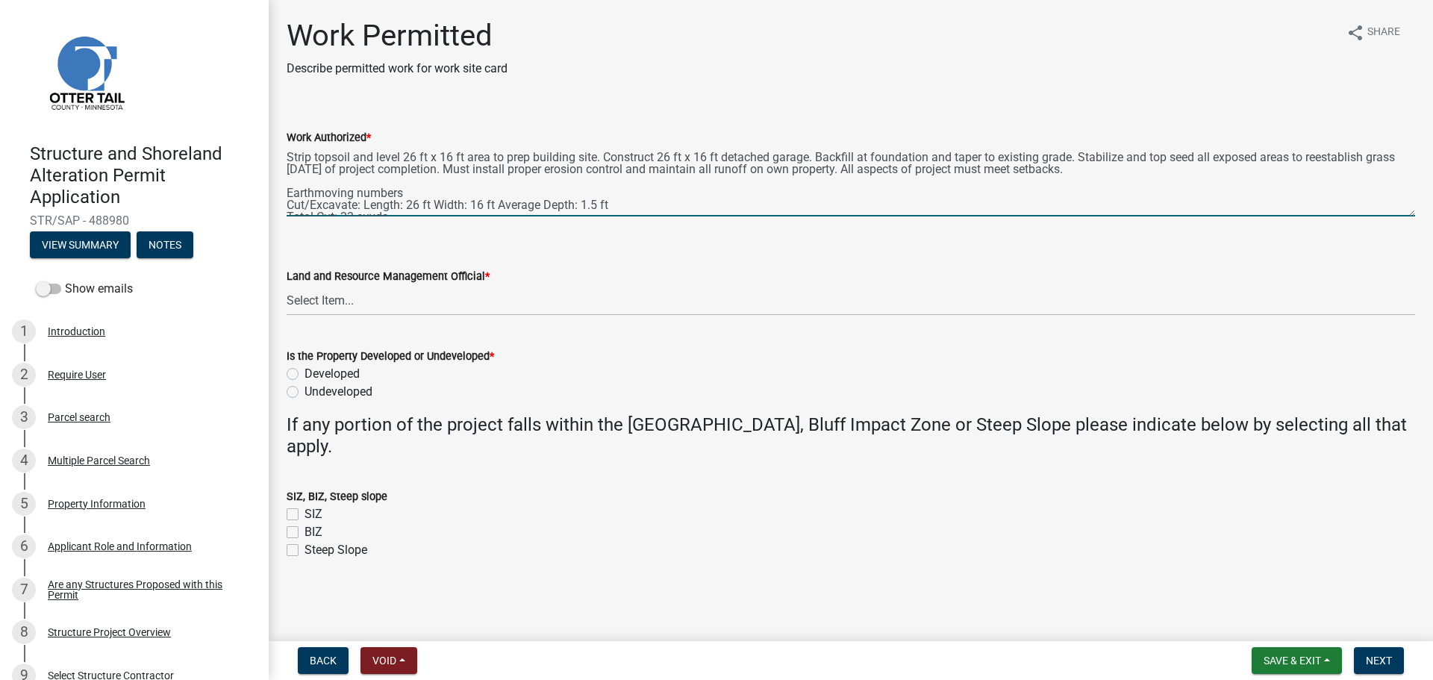
type textarea "Strip topsoil and level 26 ft x 16 ft area to prep building site. Construct 26 …"
click at [469, 301] on select "Select Item... [PERSON_NAME] [PERSON_NAME] [PERSON_NAME] [PERSON_NAME] [PERSON_…" at bounding box center [851, 300] width 1128 height 31
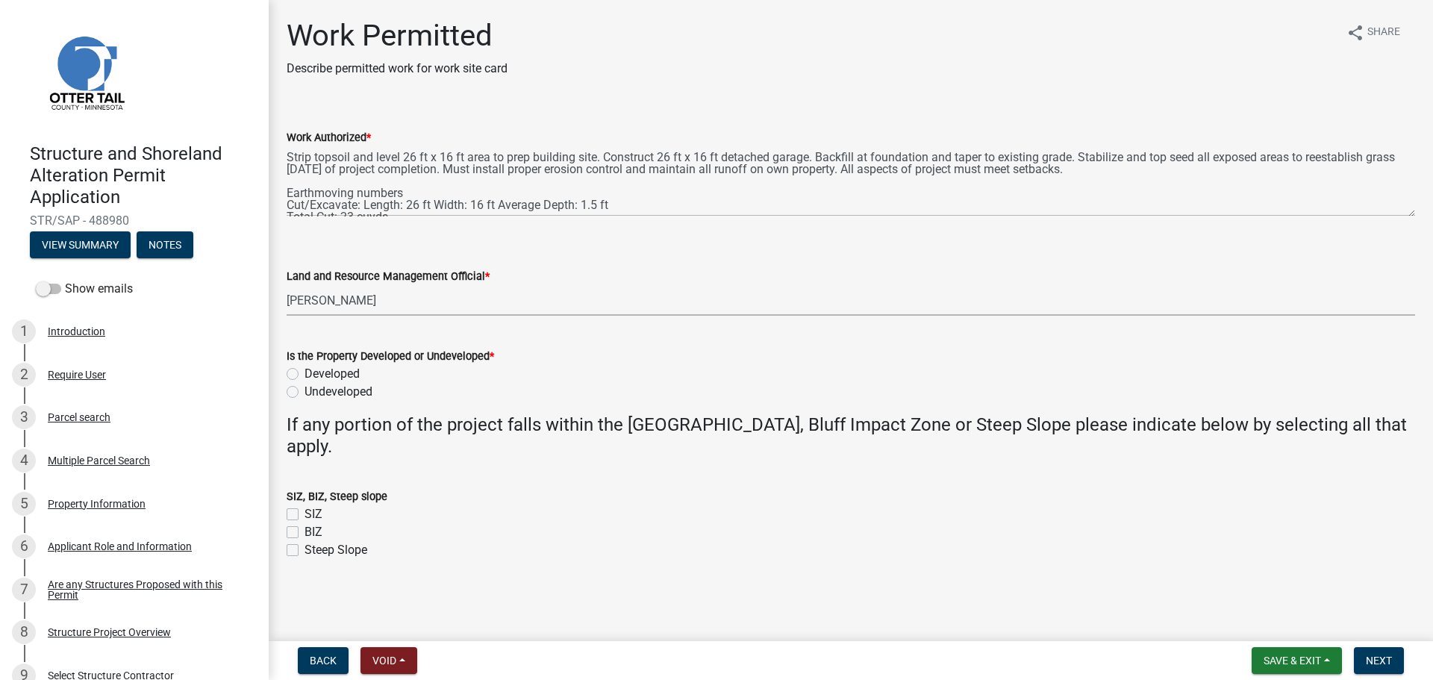
click at [287, 285] on select "Select Item... [PERSON_NAME] [PERSON_NAME] [PERSON_NAME] [PERSON_NAME] [PERSON_…" at bounding box center [851, 300] width 1128 height 31
select select "f6a741f6-6d10-4601-9562-2e8ce244b7e0"
click at [366, 388] on label "Undeveloped" at bounding box center [338, 392] width 68 height 18
click at [314, 388] on input "Undeveloped" at bounding box center [309, 388] width 10 height 10
radio input "true"
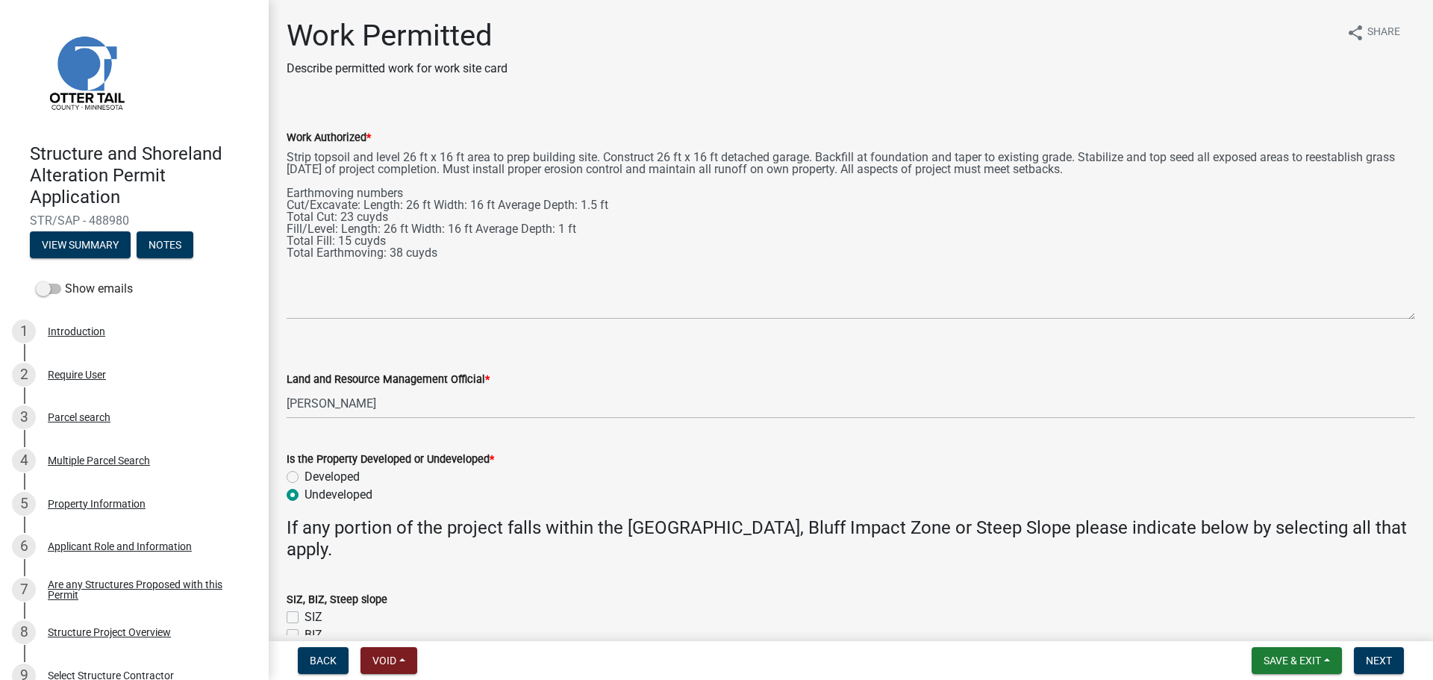
drag, startPoint x: 1410, startPoint y: 213, endPoint x: 1409, endPoint y: 303, distance: 90.3
click at [1428, 315] on main "Work Permitted Describe permitted work for work site card share Share Work Auth…" at bounding box center [851, 317] width 1164 height 635
click at [1398, 654] on button "Next" at bounding box center [1379, 660] width 50 height 27
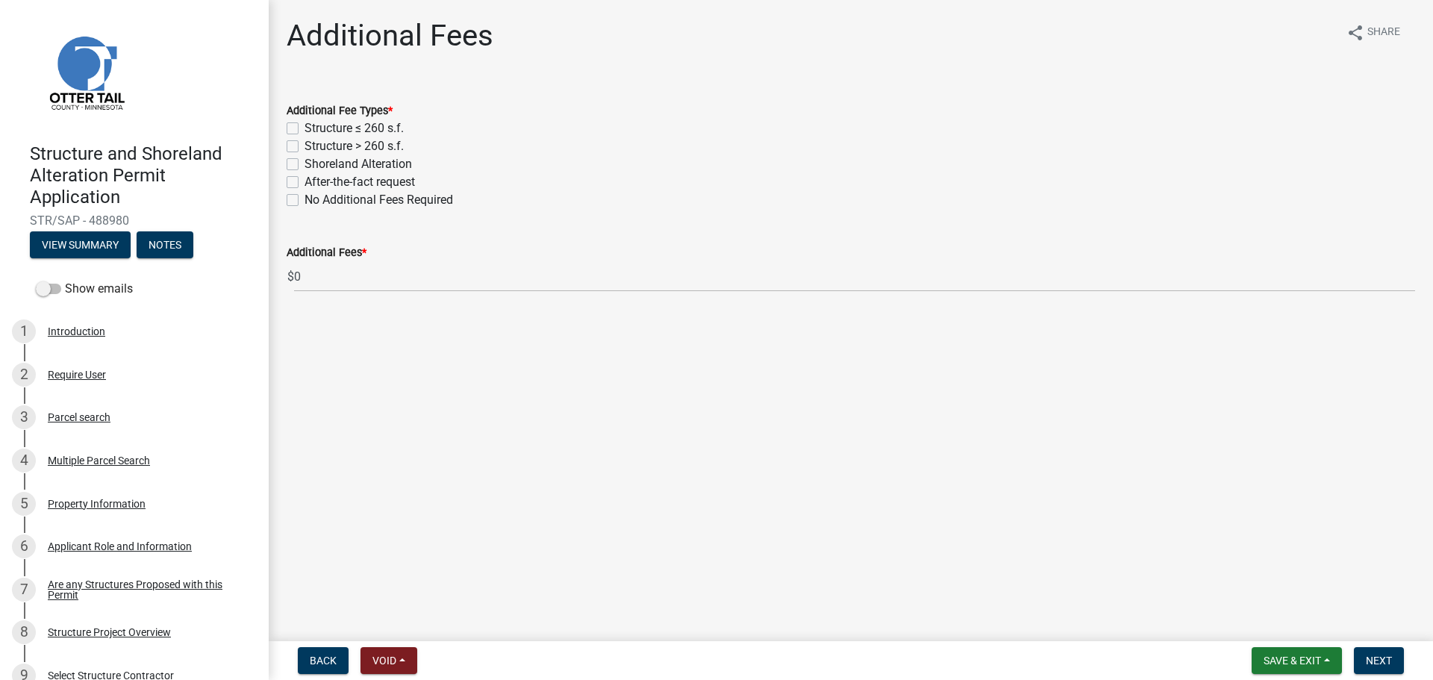
click at [304, 145] on label "Structure > 260 s.f." at bounding box center [353, 146] width 99 height 18
click at [304, 145] on input "Structure > 260 s.f." at bounding box center [309, 142] width 10 height 10
checkbox input "true"
checkbox input "false"
checkbox input "true"
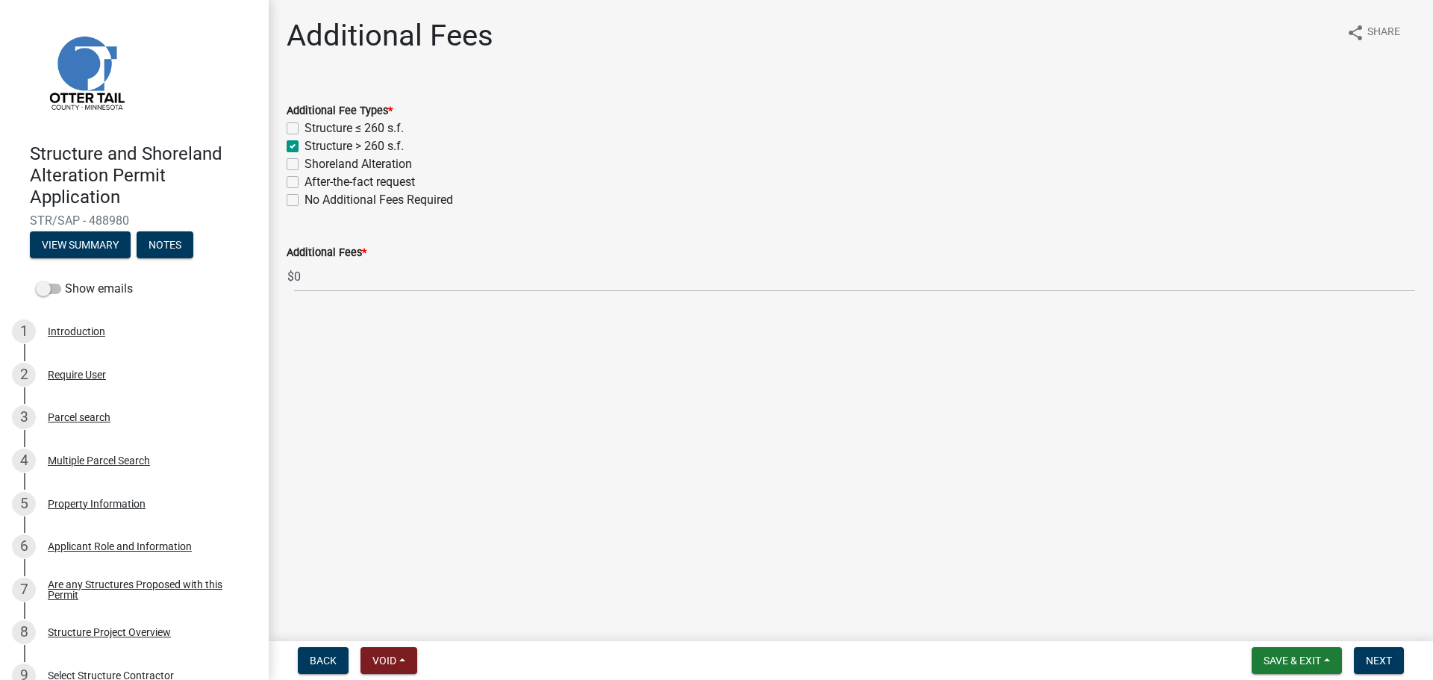
checkbox input "false"
click at [1389, 655] on span "Next" at bounding box center [1378, 660] width 26 height 12
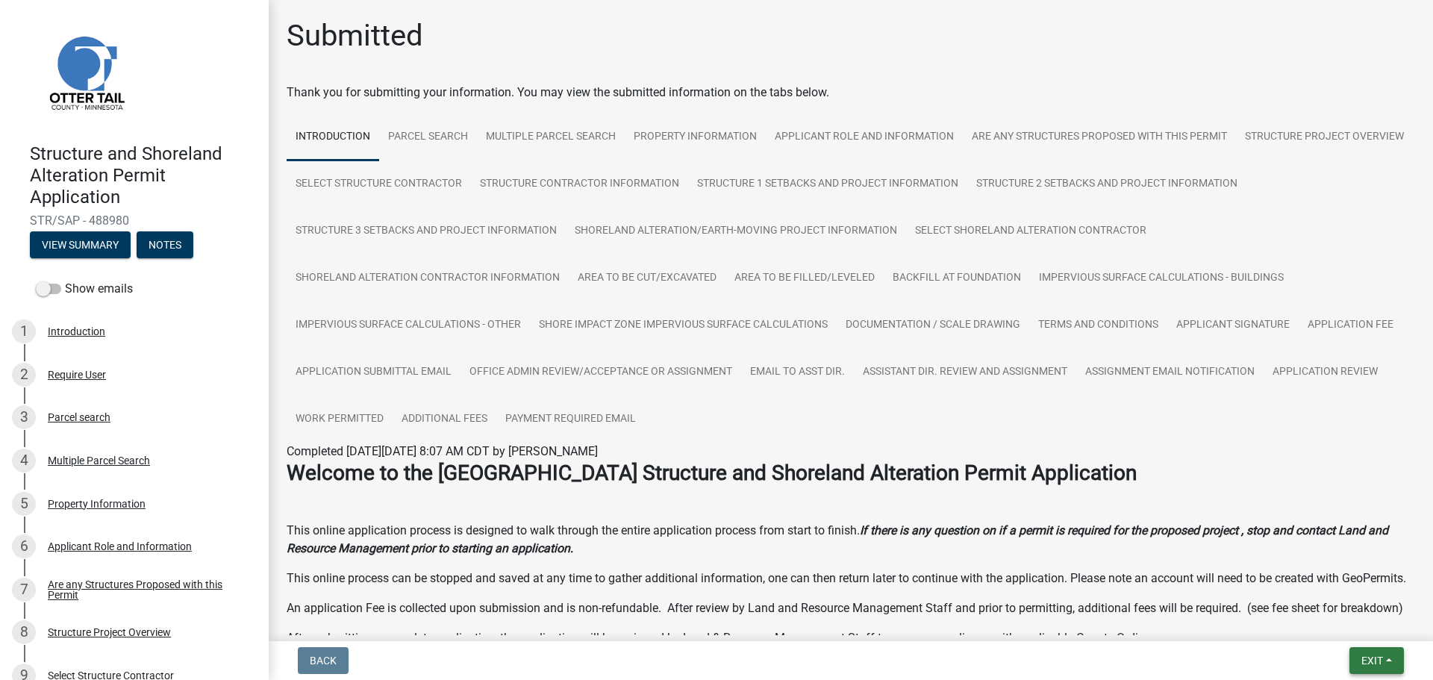
click at [1383, 663] on span "Exit" at bounding box center [1372, 660] width 22 height 12
click at [1348, 625] on button "Save & Exit" at bounding box center [1343, 622] width 119 height 36
